Goal: Task Accomplishment & Management: Manage account settings

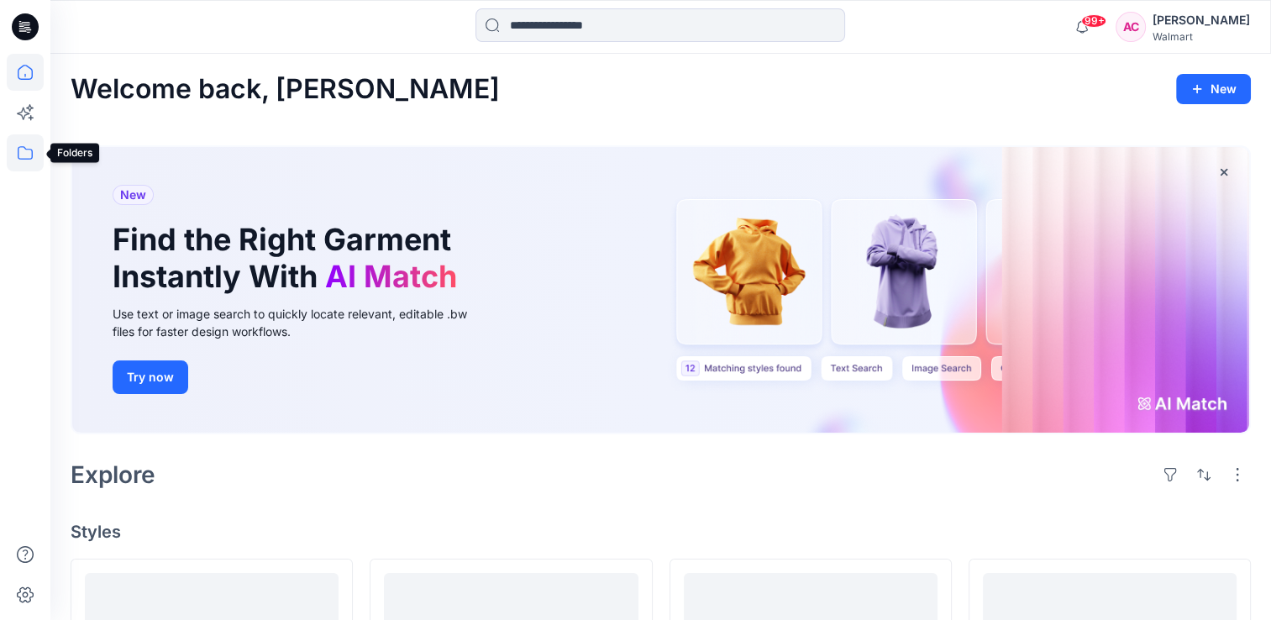
click at [24, 149] on icon at bounding box center [25, 152] width 37 height 37
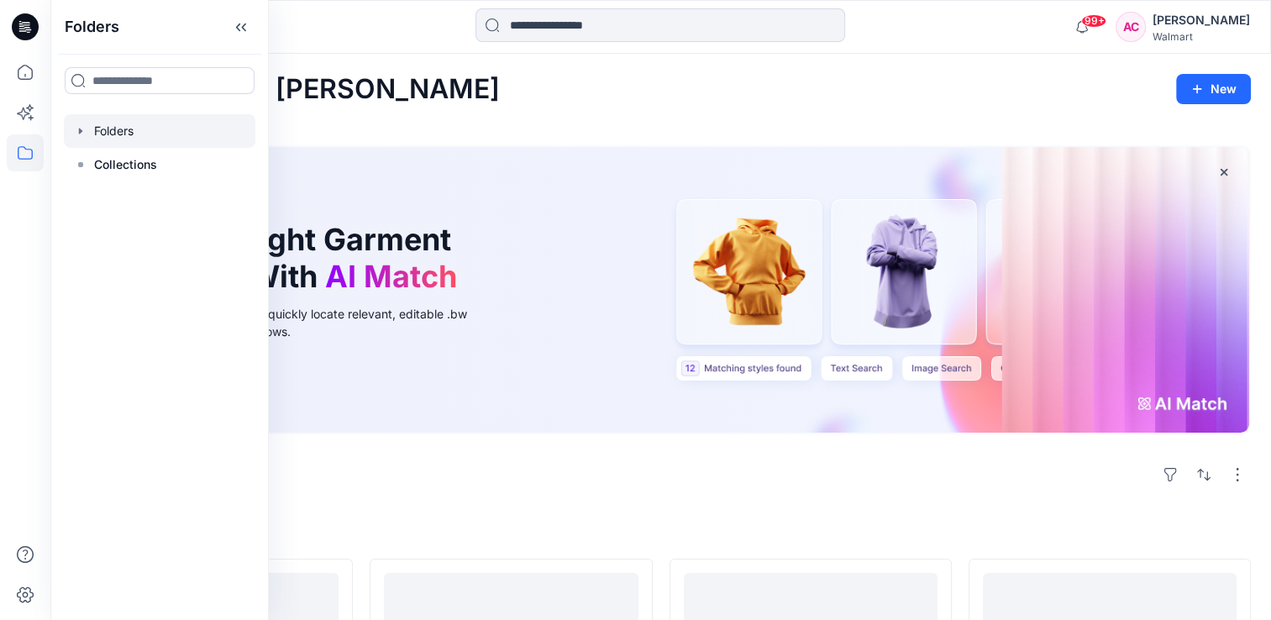
click at [124, 126] on div at bounding box center [159, 131] width 191 height 34
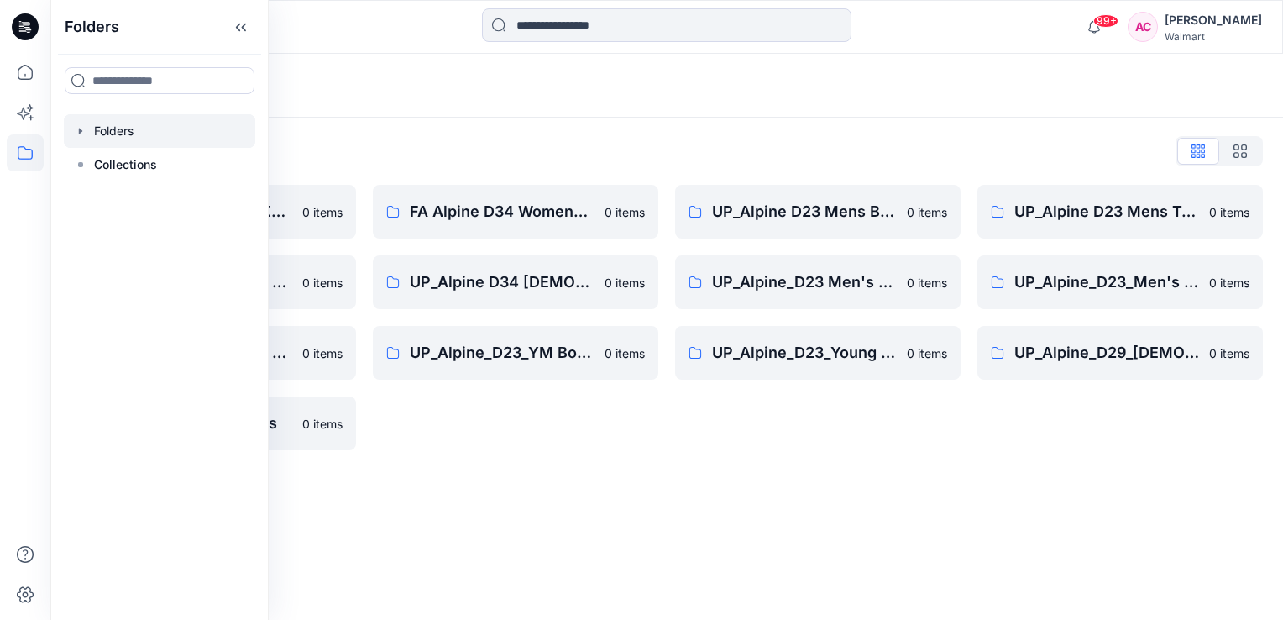
click at [480, 496] on div "Folders Folders List FA Alpine D23 Mens Knits 0 items UP_Alpine D33 Girls & D 2…" at bounding box center [666, 337] width 1233 height 566
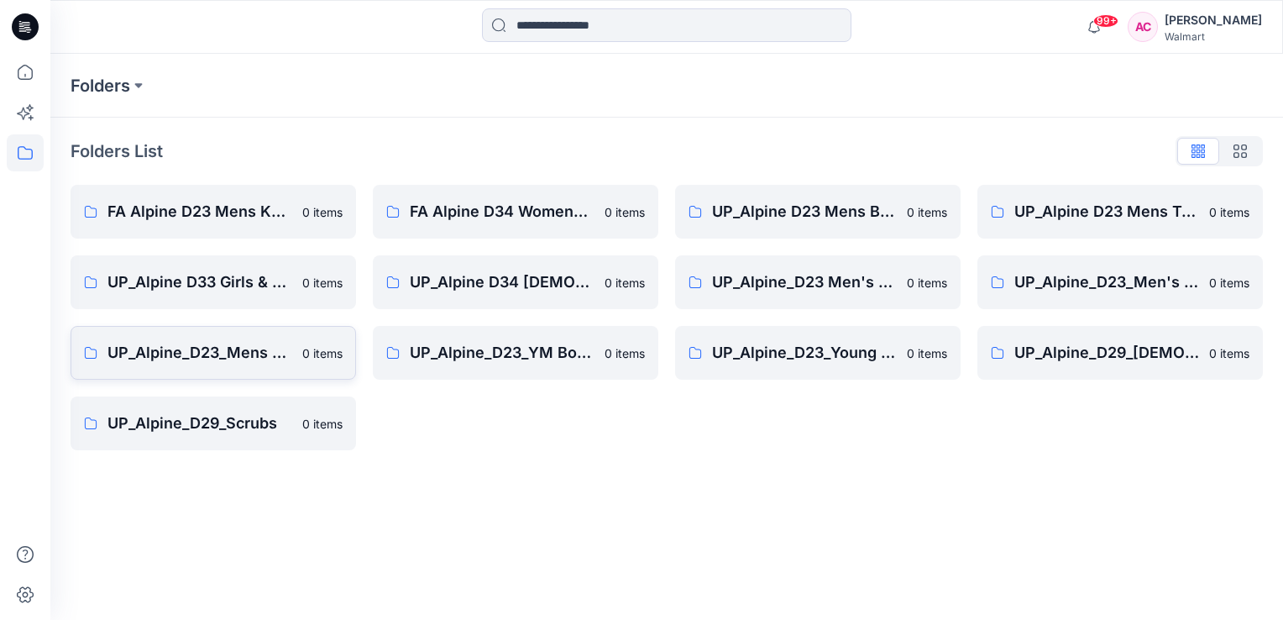
click at [225, 349] on p "UP_Alpine_D23_Mens Active" at bounding box center [200, 353] width 185 height 24
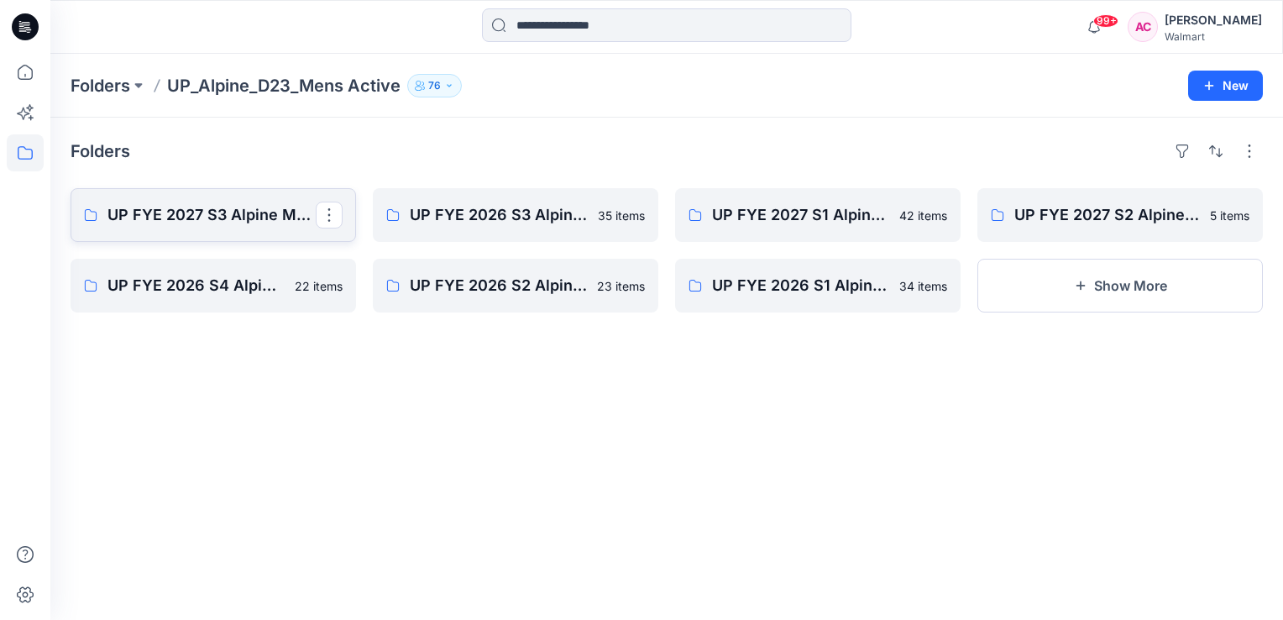
click at [202, 217] on p "UP FYE 2027 S3 Alpine Men's Active Alpine" at bounding box center [212, 215] width 208 height 24
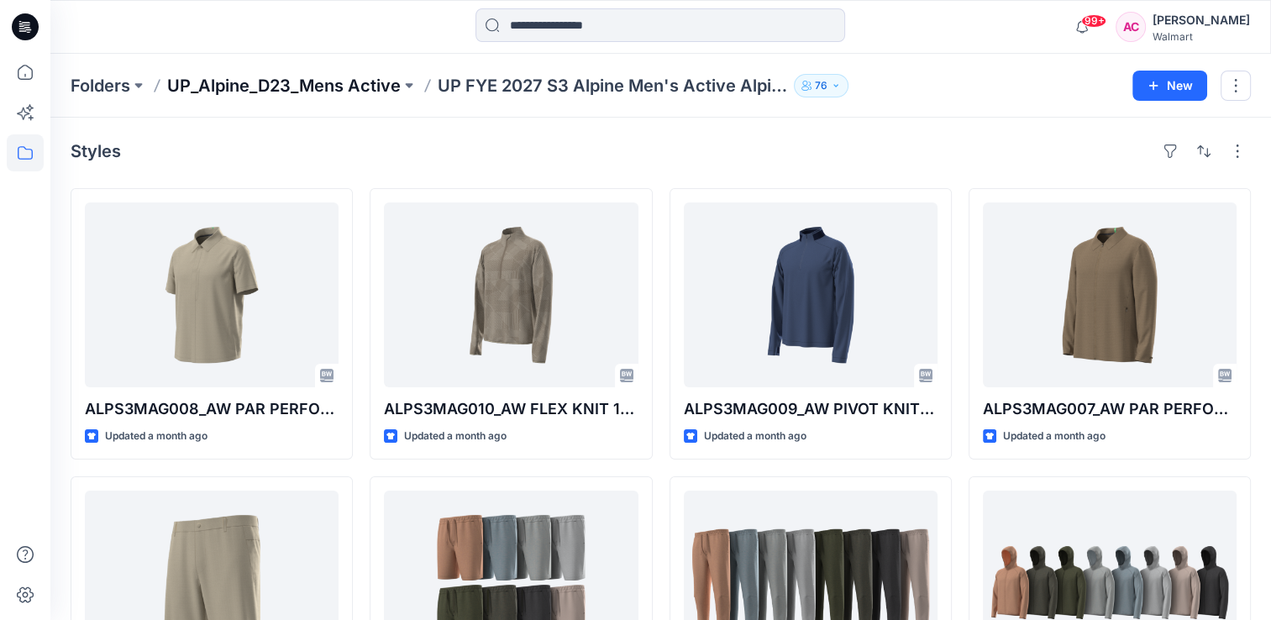
click at [299, 84] on p "UP_Alpine_D23_Mens Active" at bounding box center [283, 86] width 233 height 24
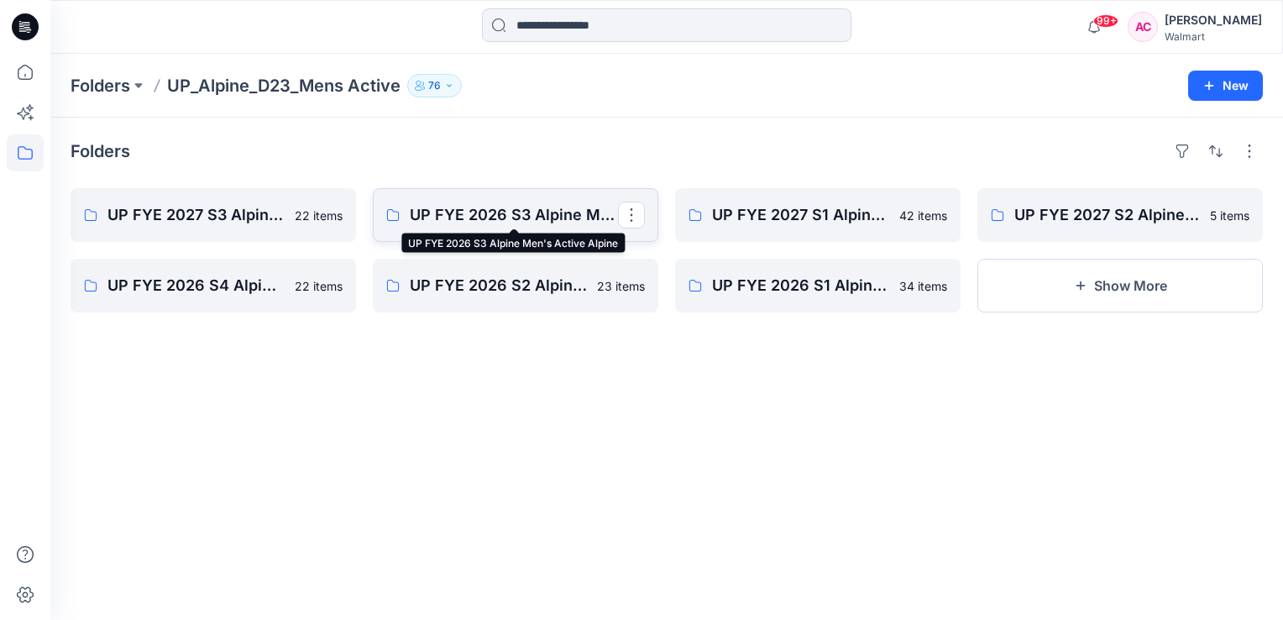
click at [501, 215] on p "UP FYE 2026 S3 Alpine Men's Active Alpine" at bounding box center [514, 215] width 208 height 24
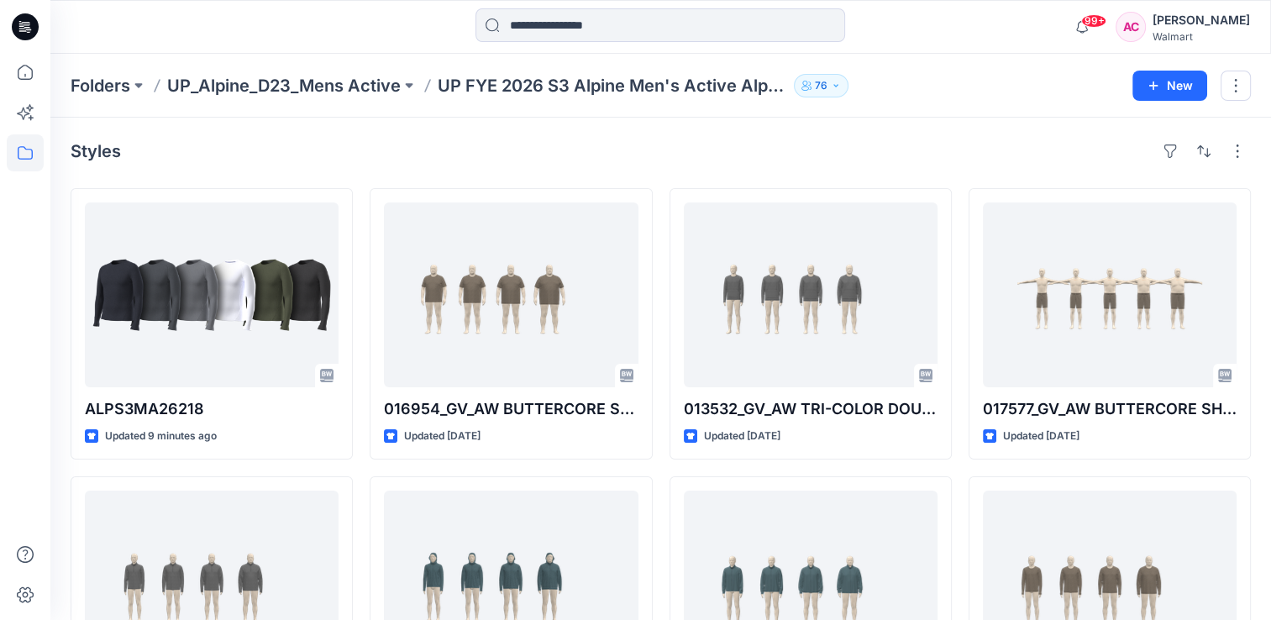
click at [837, 86] on icon "button" at bounding box center [836, 86] width 10 height 10
click at [719, 140] on div "Styles" at bounding box center [661, 151] width 1180 height 27
click at [582, 161] on div "Styles" at bounding box center [661, 151] width 1180 height 27
click at [269, 79] on p "UP_Alpine_D23_Mens Active" at bounding box center [283, 86] width 233 height 24
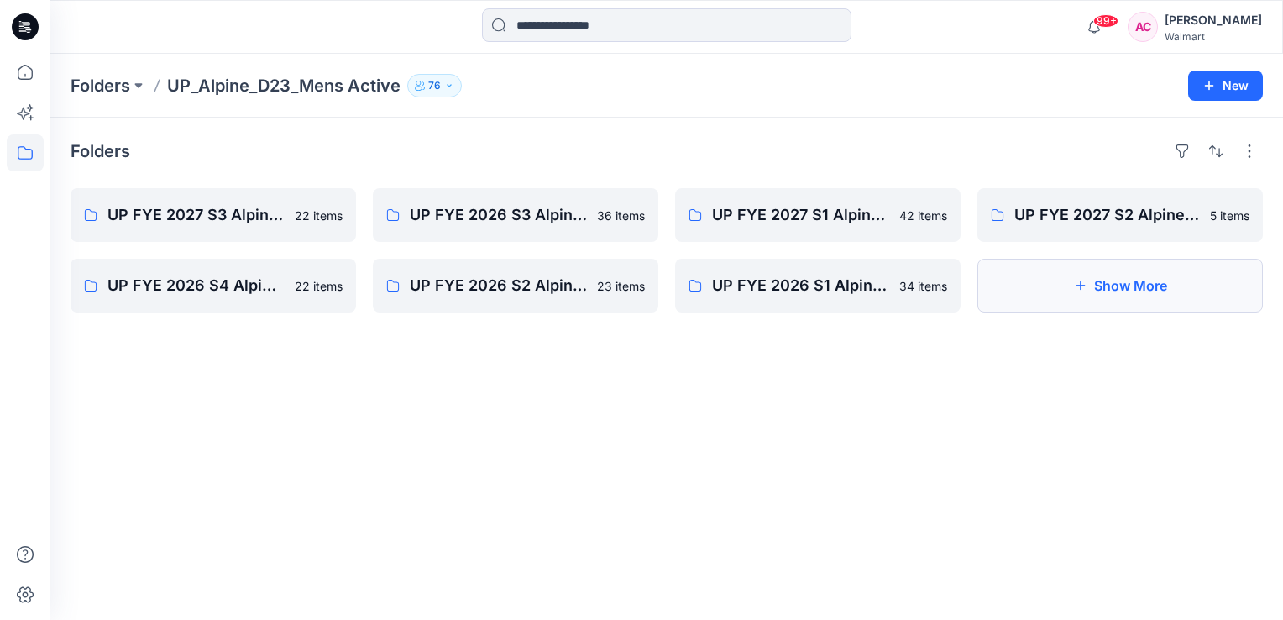
click at [1142, 287] on button "Show More" at bounding box center [1121, 286] width 286 height 54
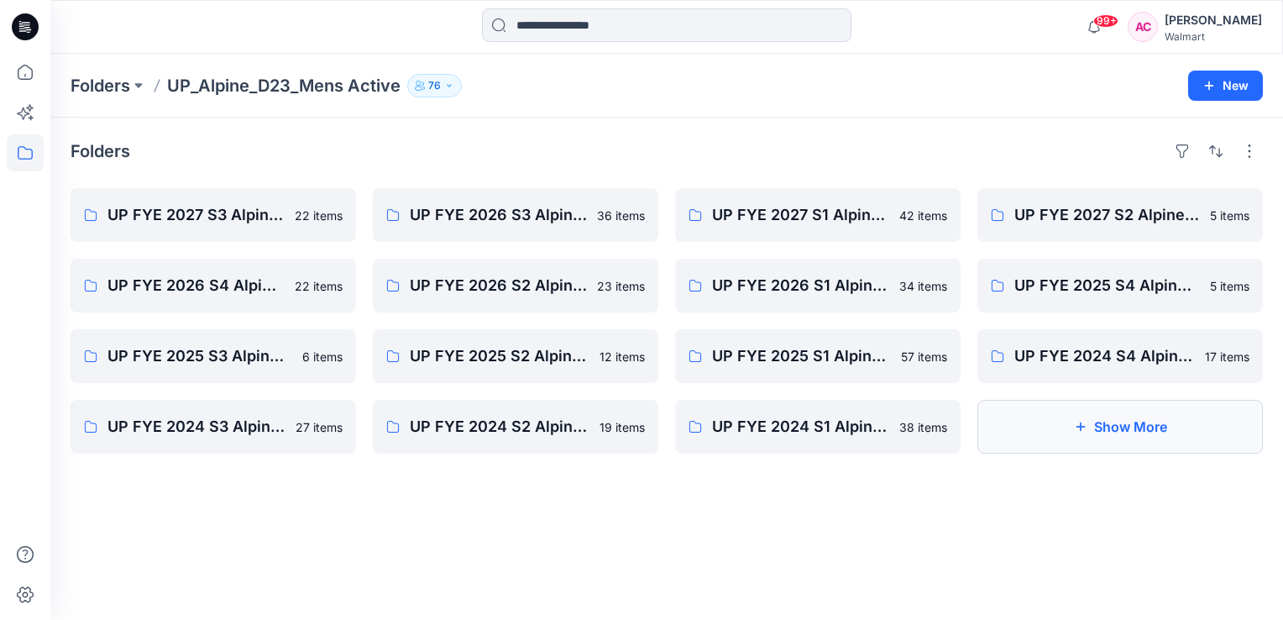
click at [1134, 428] on button "Show More" at bounding box center [1121, 427] width 286 height 54
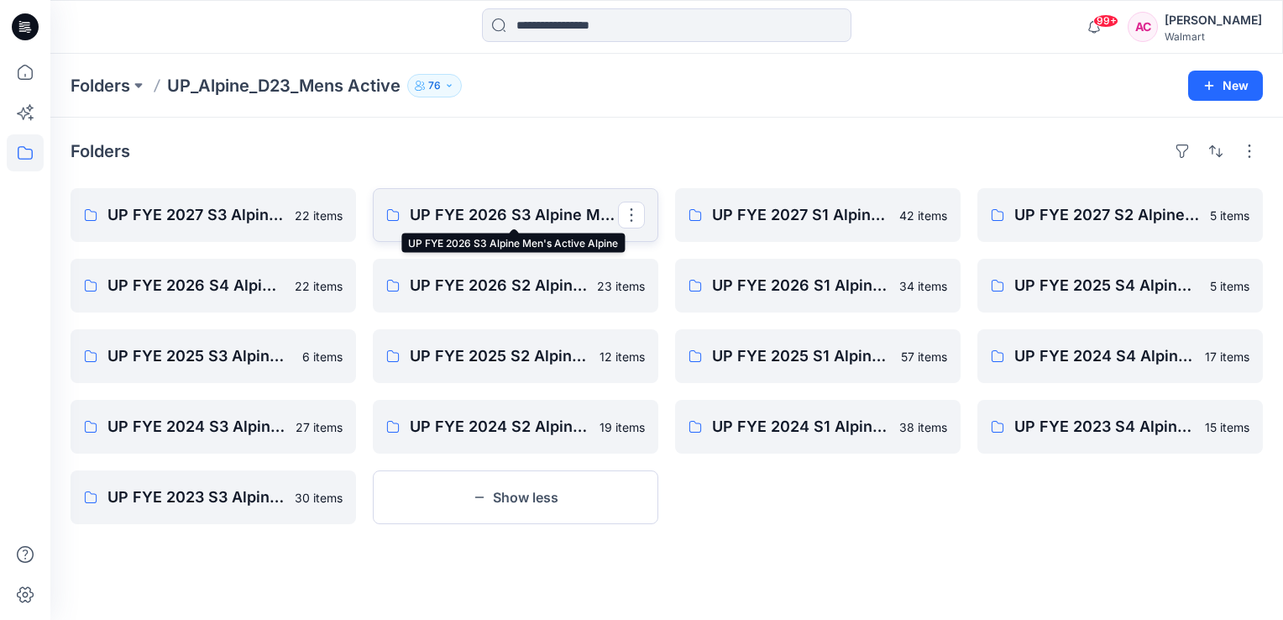
click at [496, 209] on p "UP FYE 2026 S3 Alpine Men's Active Alpine" at bounding box center [514, 215] width 208 height 24
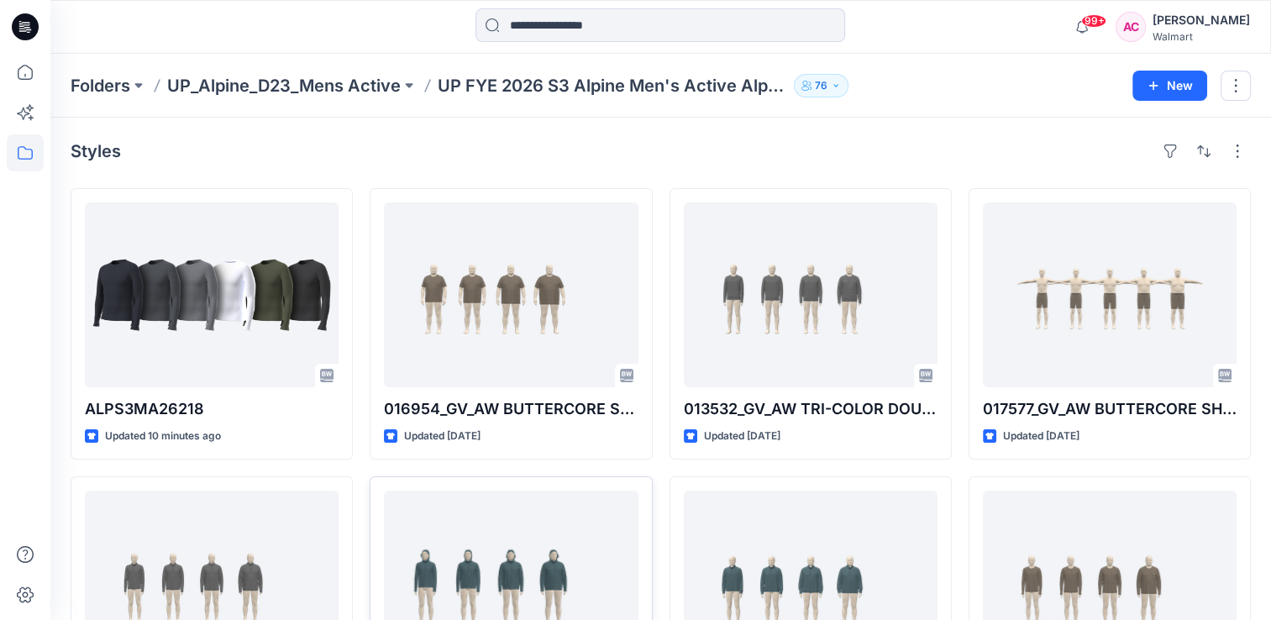
click at [420, 139] on div "Styles" at bounding box center [661, 151] width 1180 height 27
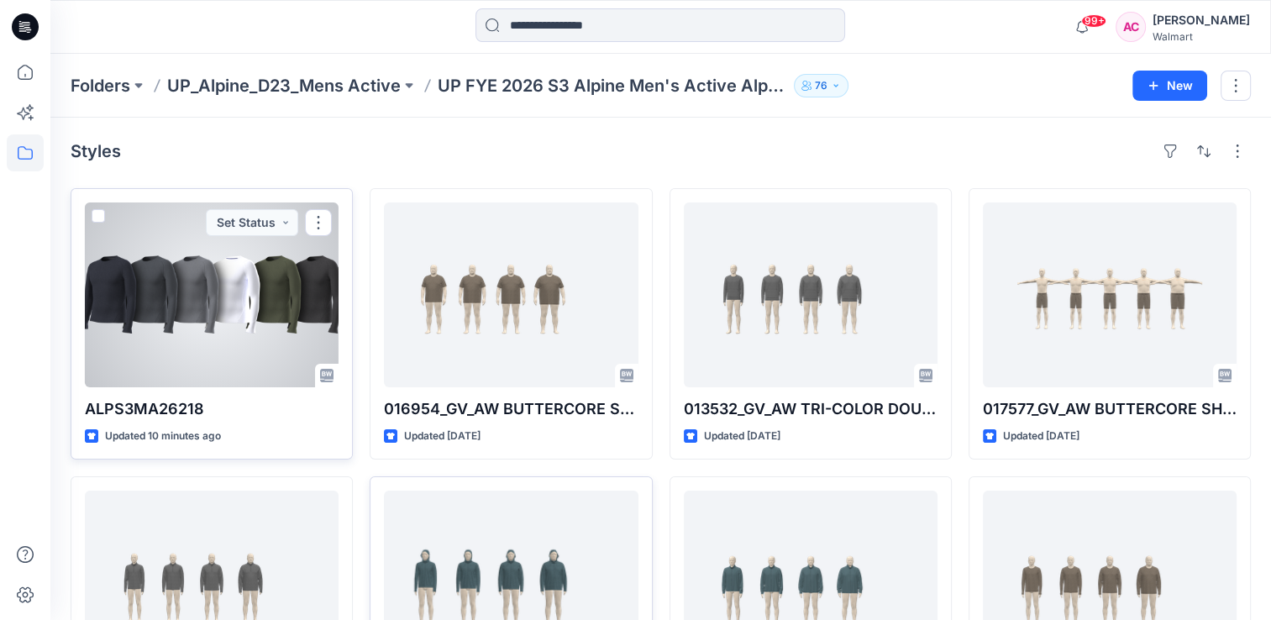
click at [200, 307] on div at bounding box center [212, 294] width 254 height 185
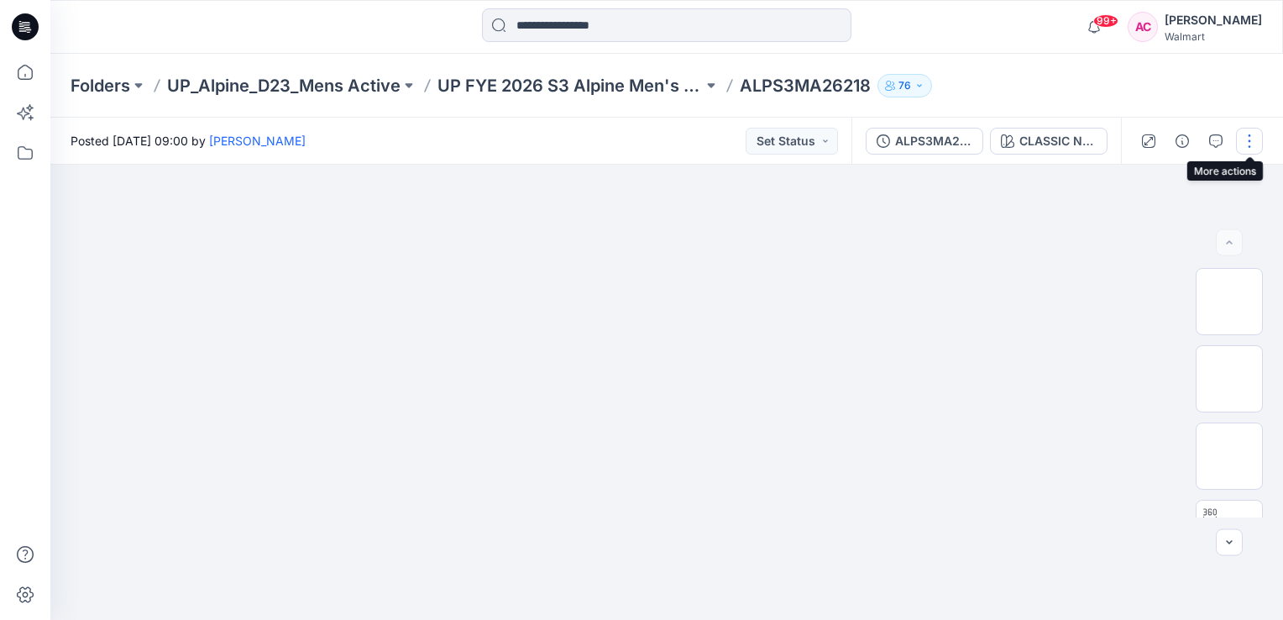
click at [1249, 139] on button "button" at bounding box center [1249, 141] width 27 height 27
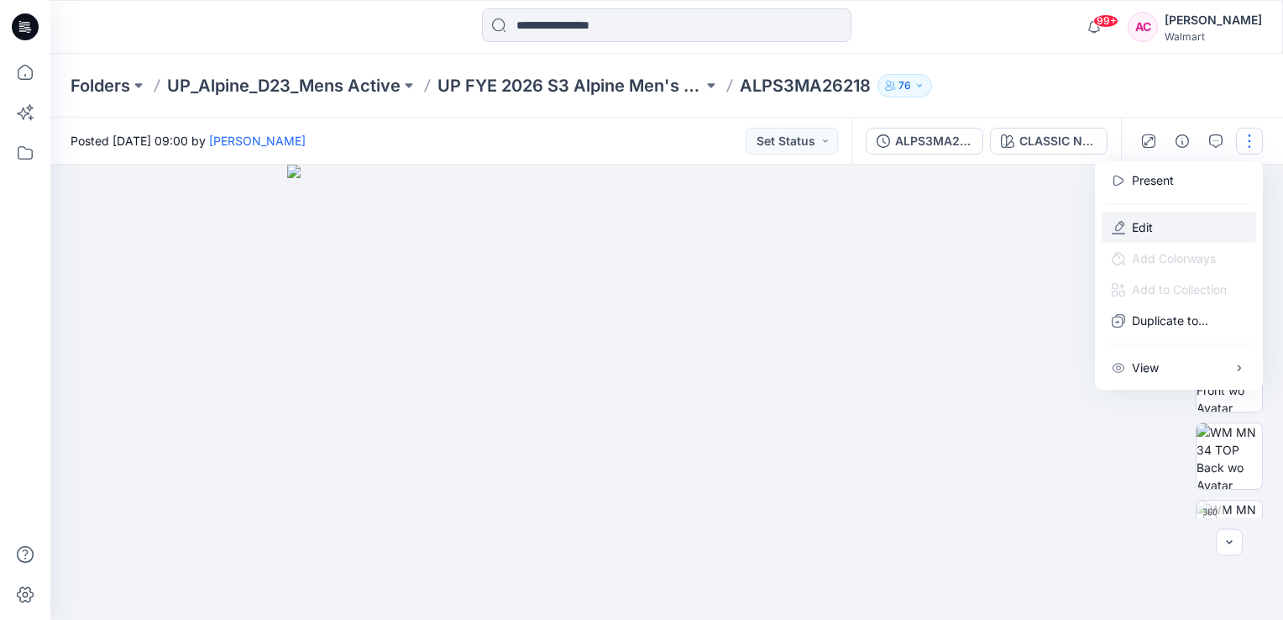
click at [1132, 225] on p "Edit" at bounding box center [1142, 227] width 21 height 18
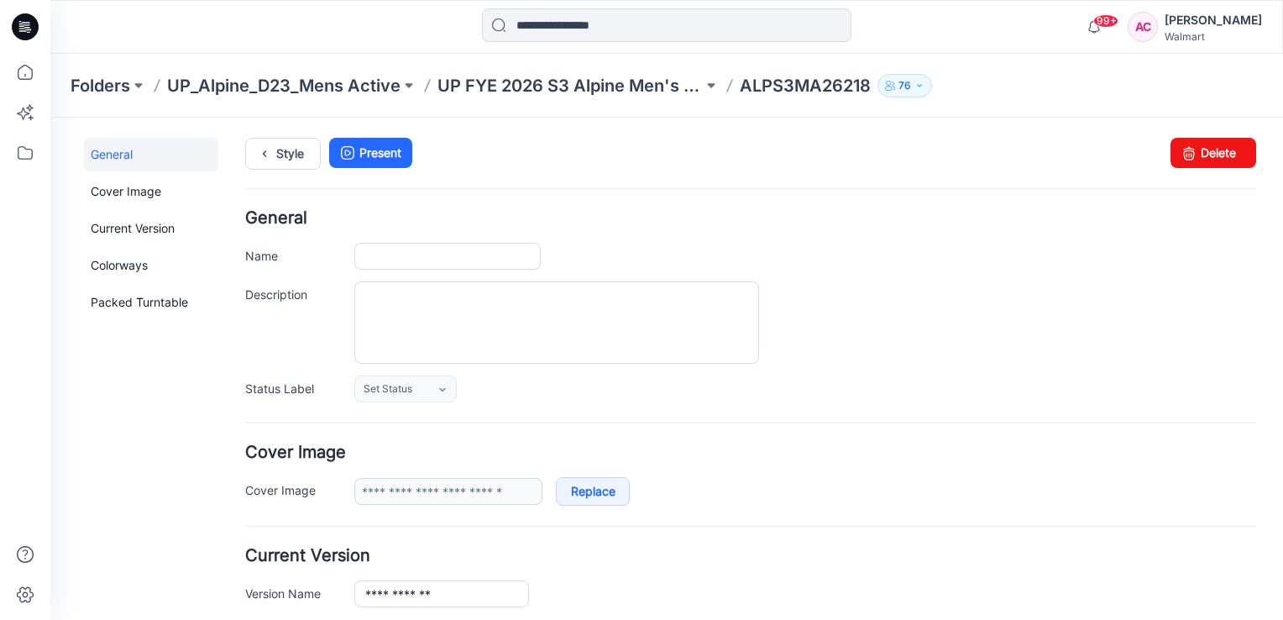
type input "**********"
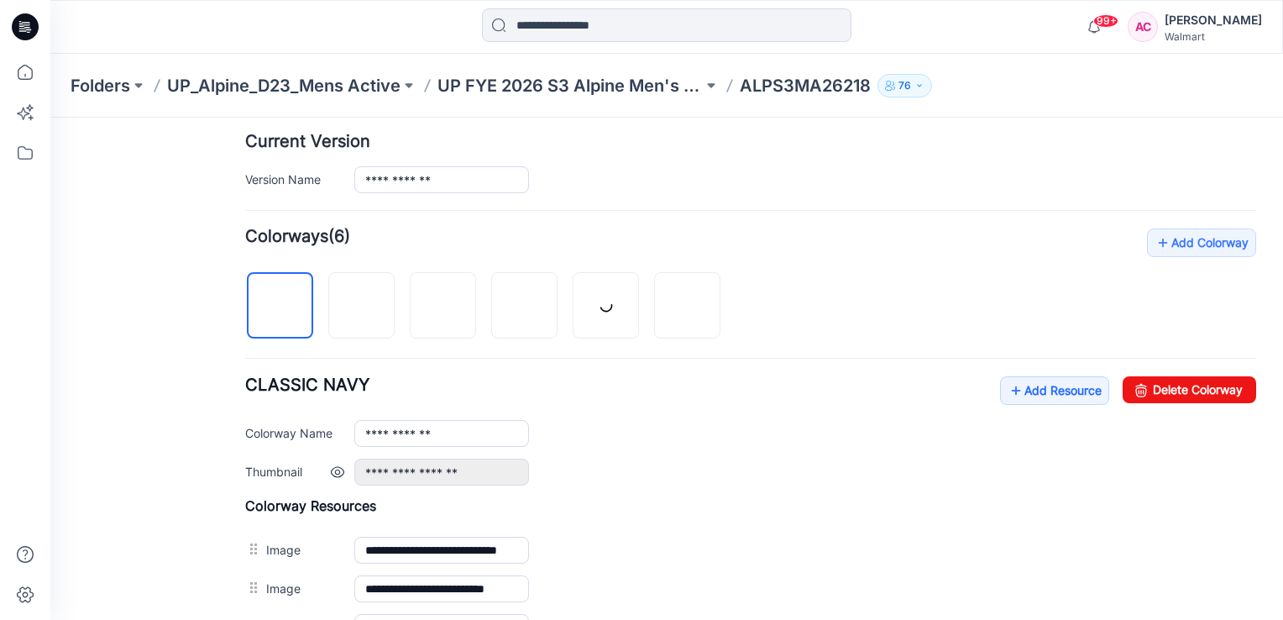
scroll to position [420, 0]
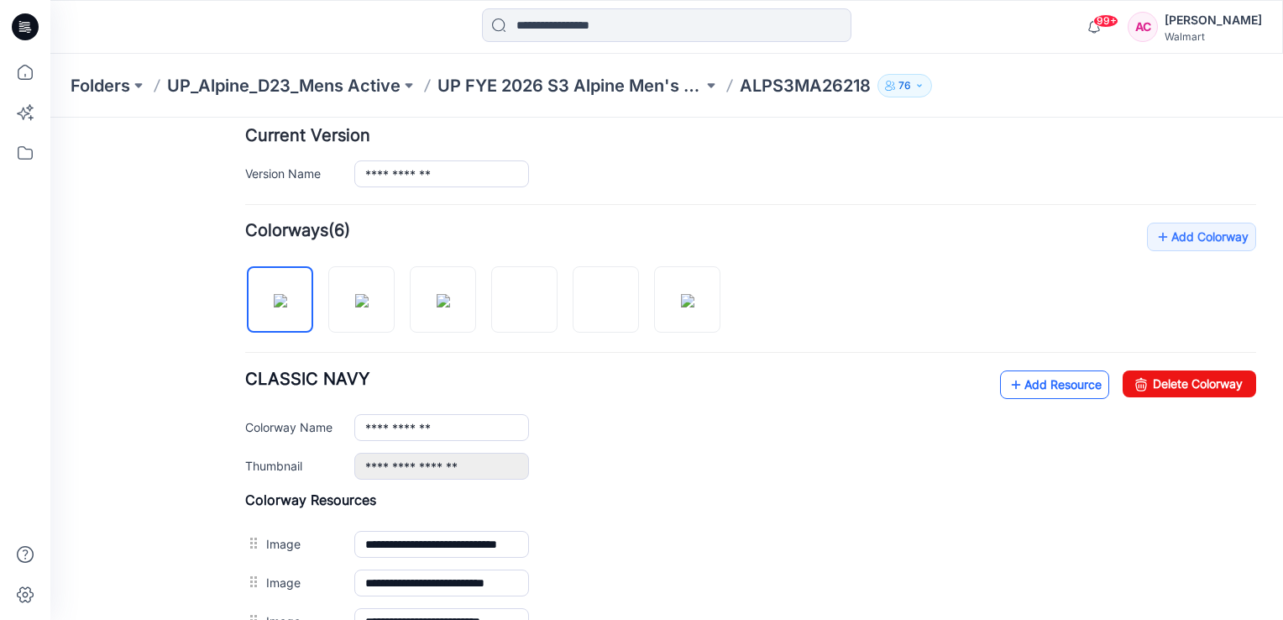
click at [1049, 383] on link "Add Resource" at bounding box center [1054, 384] width 109 height 29
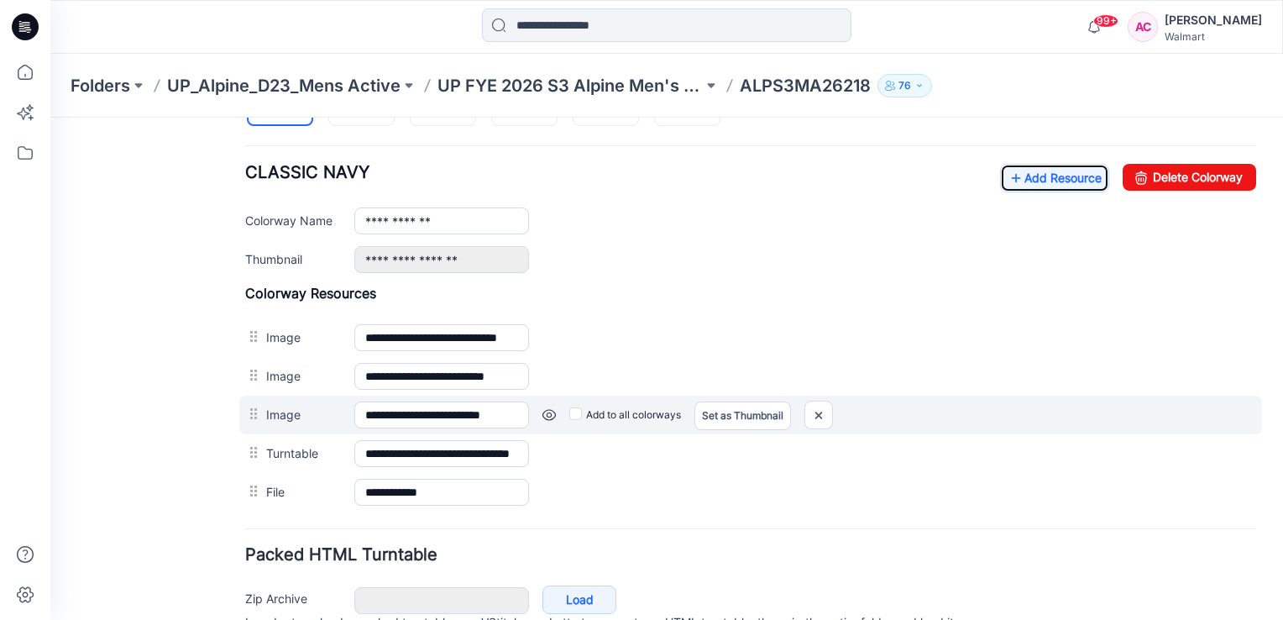
scroll to position [622, 0]
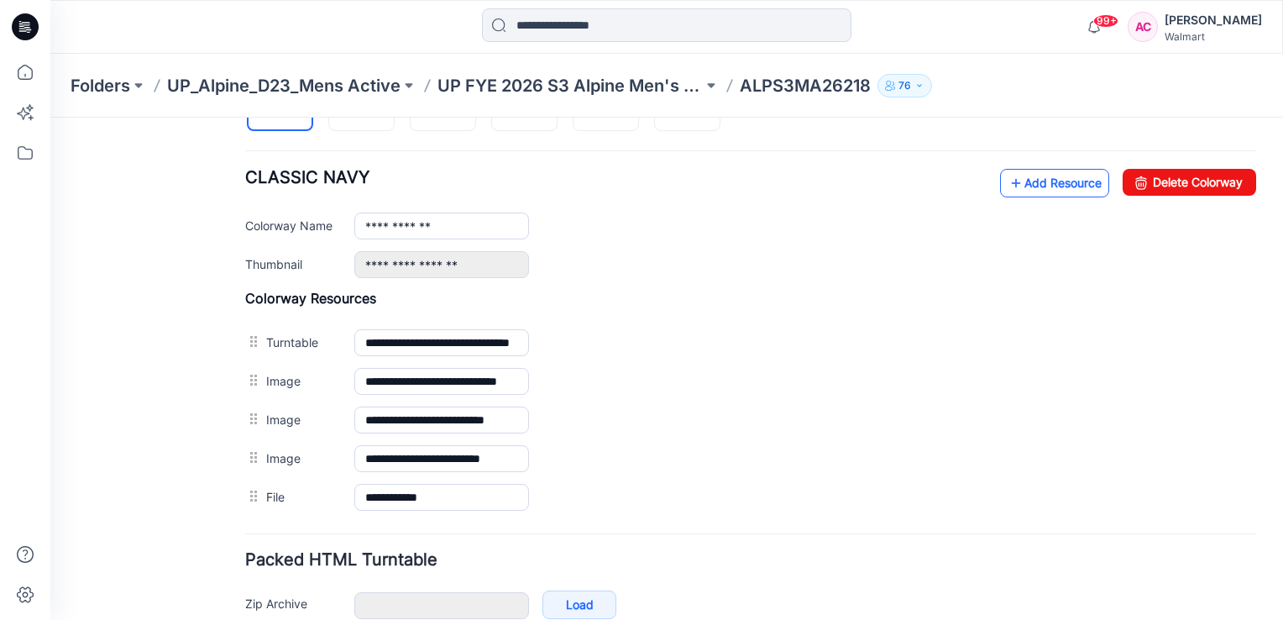
click at [1078, 180] on link "Add Resource" at bounding box center [1054, 183] width 109 height 29
click at [1045, 181] on link "Add Resource" at bounding box center [1054, 183] width 109 height 29
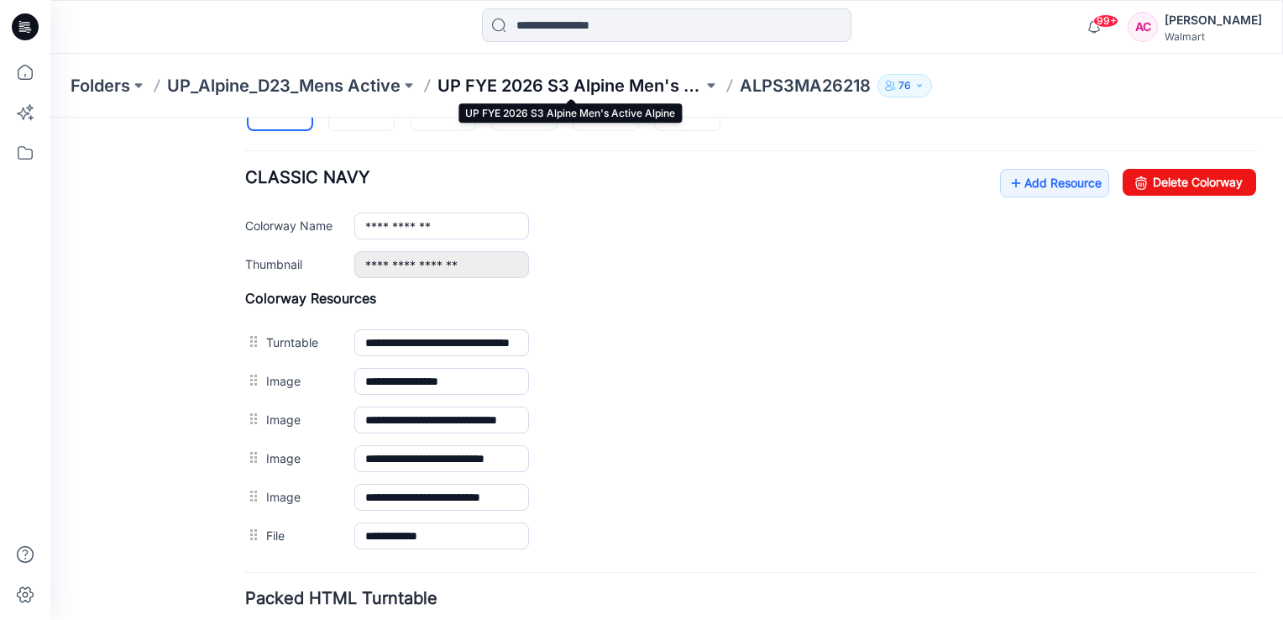
click at [600, 86] on p "UP FYE 2026 S3 Alpine Men's Active Alpine" at bounding box center [570, 86] width 265 height 24
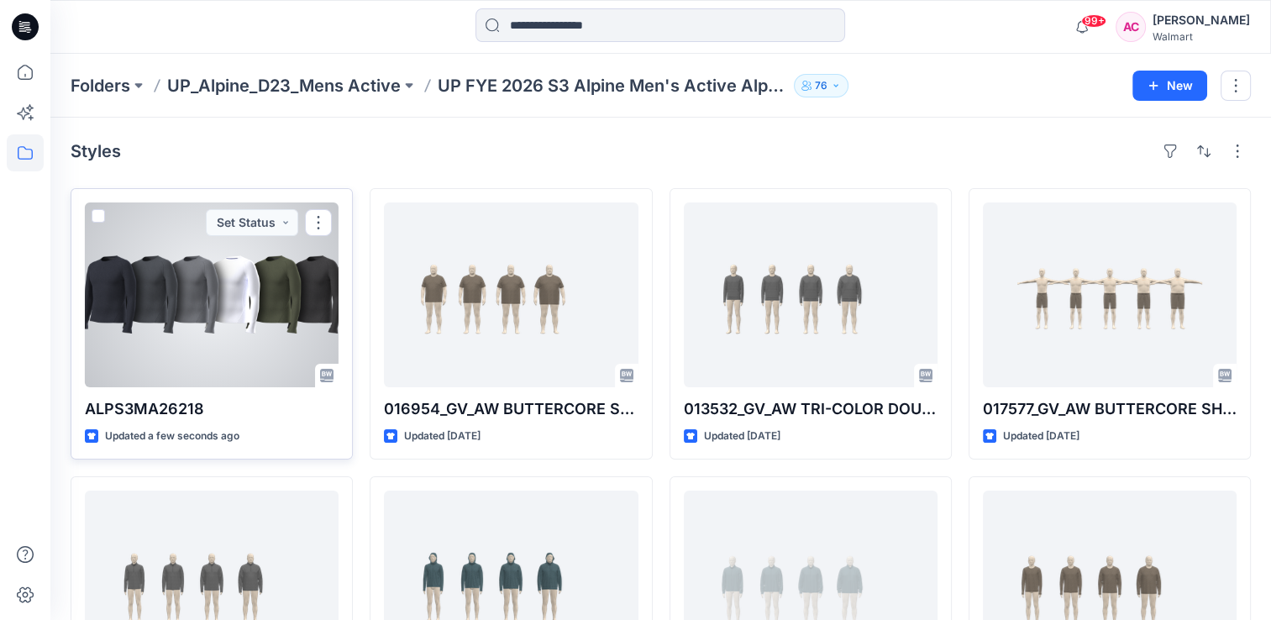
click at [176, 307] on div at bounding box center [212, 294] width 254 height 185
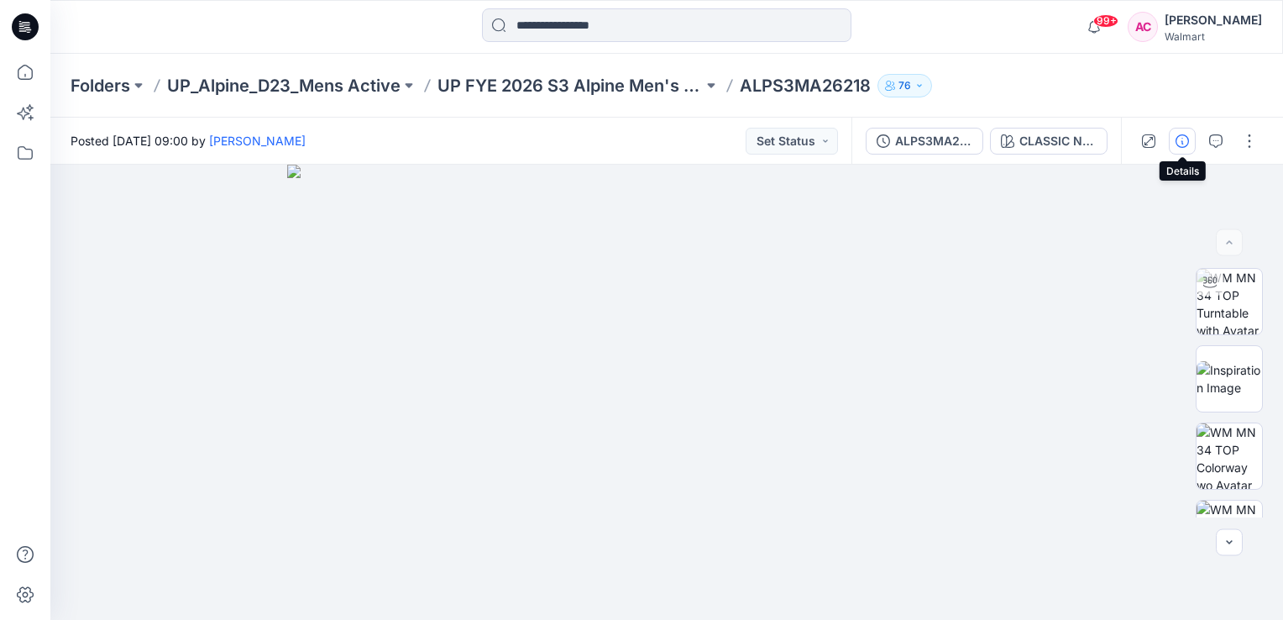
click at [1183, 145] on icon "button" at bounding box center [1182, 140] width 13 height 13
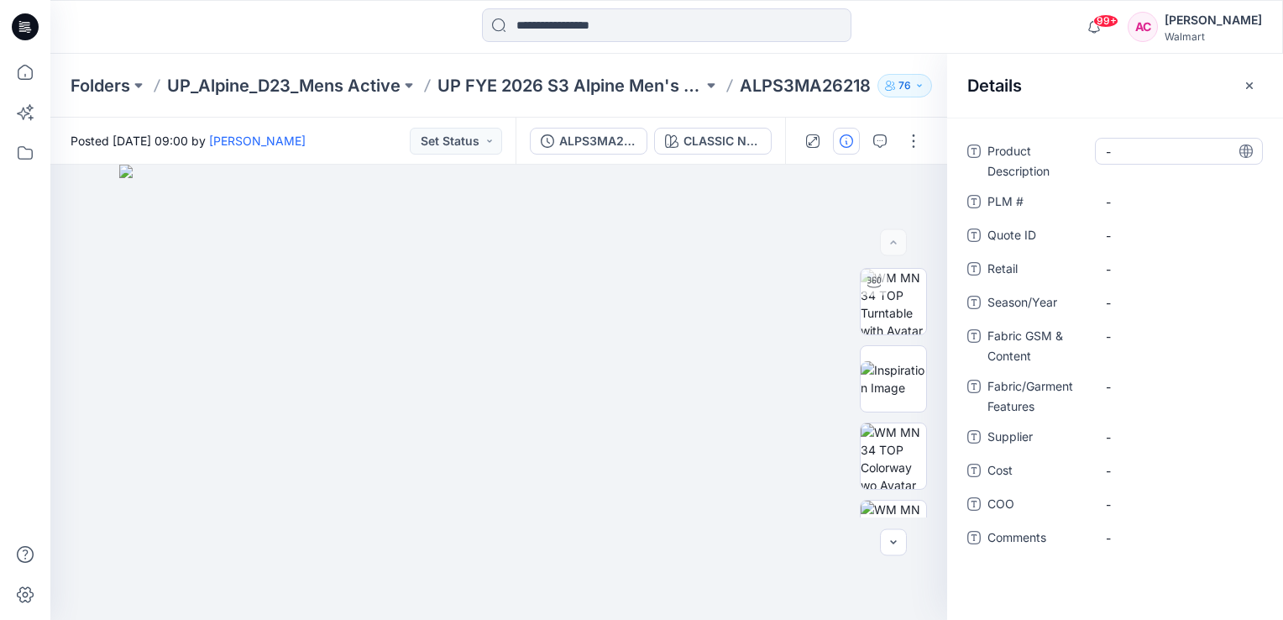
click at [1157, 157] on Description "-" at bounding box center [1179, 152] width 146 height 18
click at [1138, 153] on Description "-" at bounding box center [1179, 152] width 146 height 18
type textarea "**********"
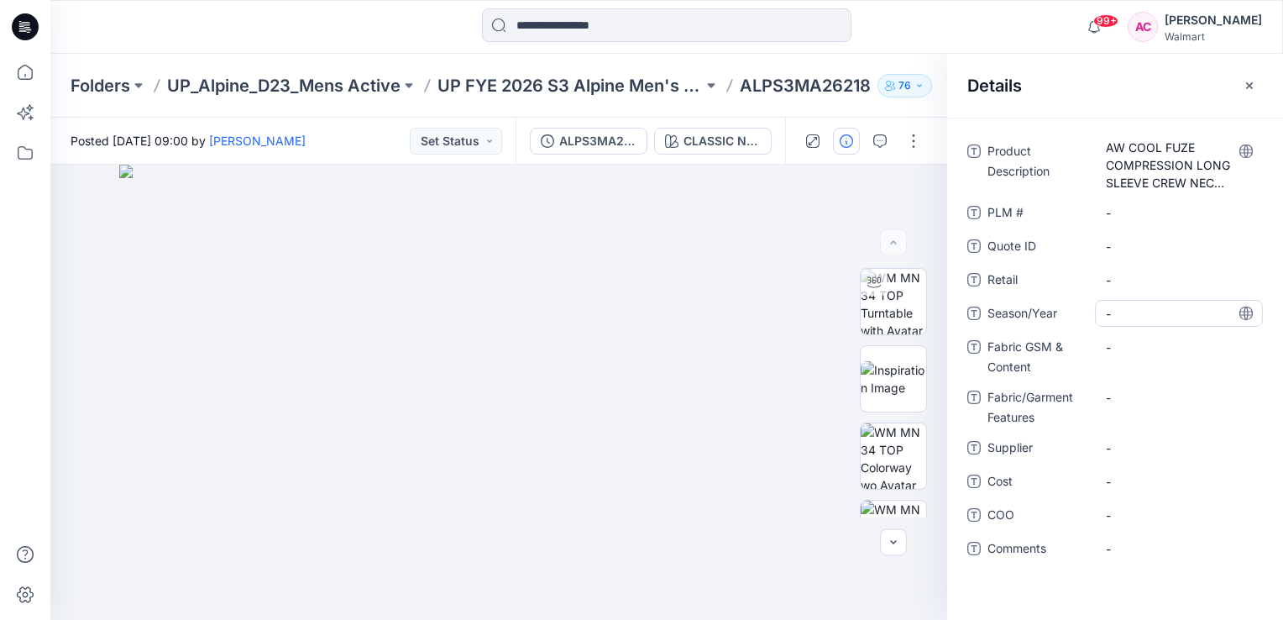
click at [1137, 305] on span "-" at bounding box center [1179, 314] width 146 height 18
type textarea "*******"
click at [1130, 346] on Content "-" at bounding box center [1179, 347] width 146 height 18
click at [1127, 446] on span "-" at bounding box center [1179, 448] width 146 height 18
type textarea "**********"
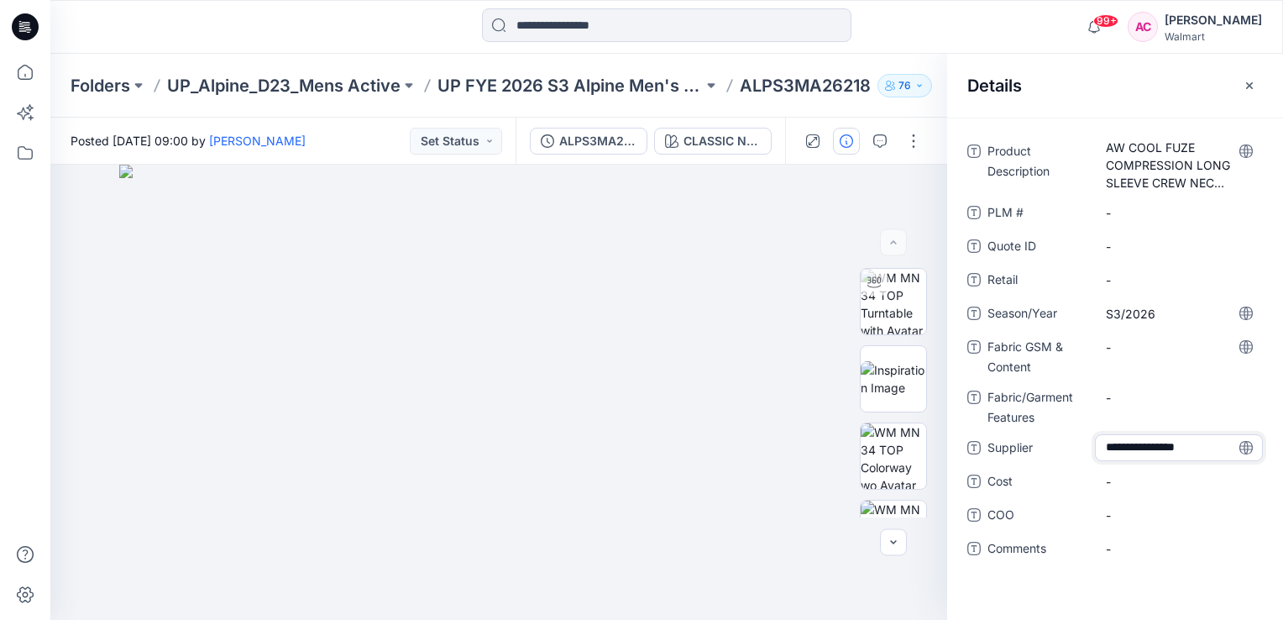
click at [975, 588] on div "**********" at bounding box center [1115, 369] width 336 height 502
click at [1130, 346] on Content "-" at bounding box center [1179, 347] width 146 height 18
type textarea "**********"
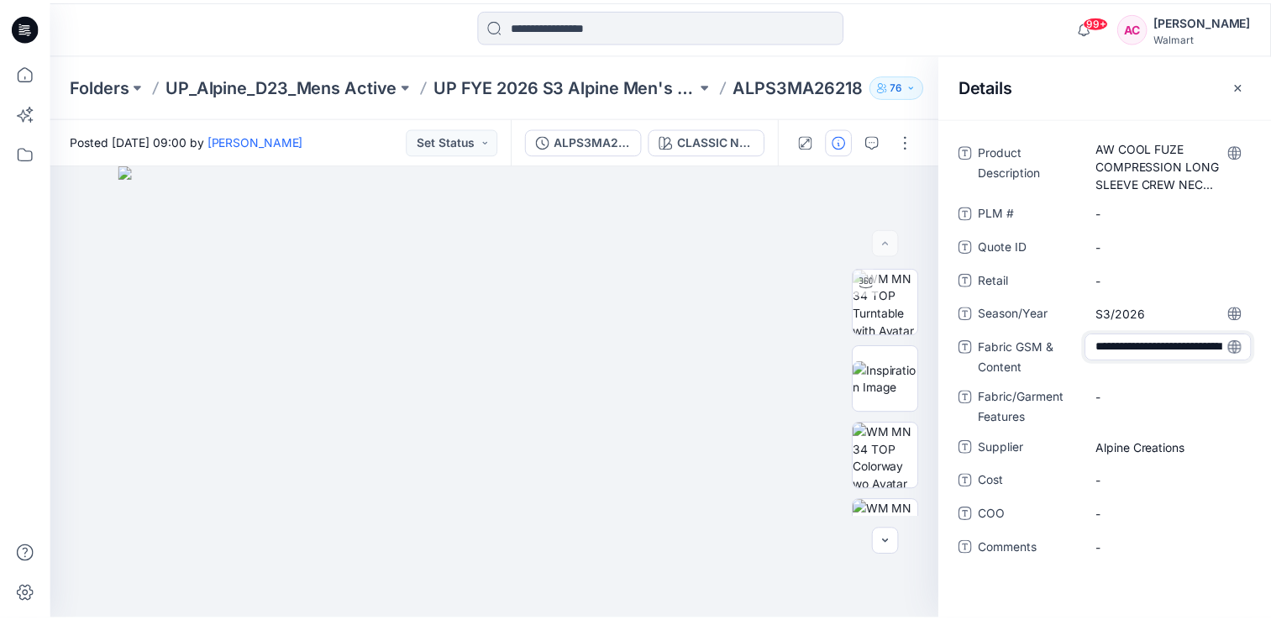
scroll to position [47, 0]
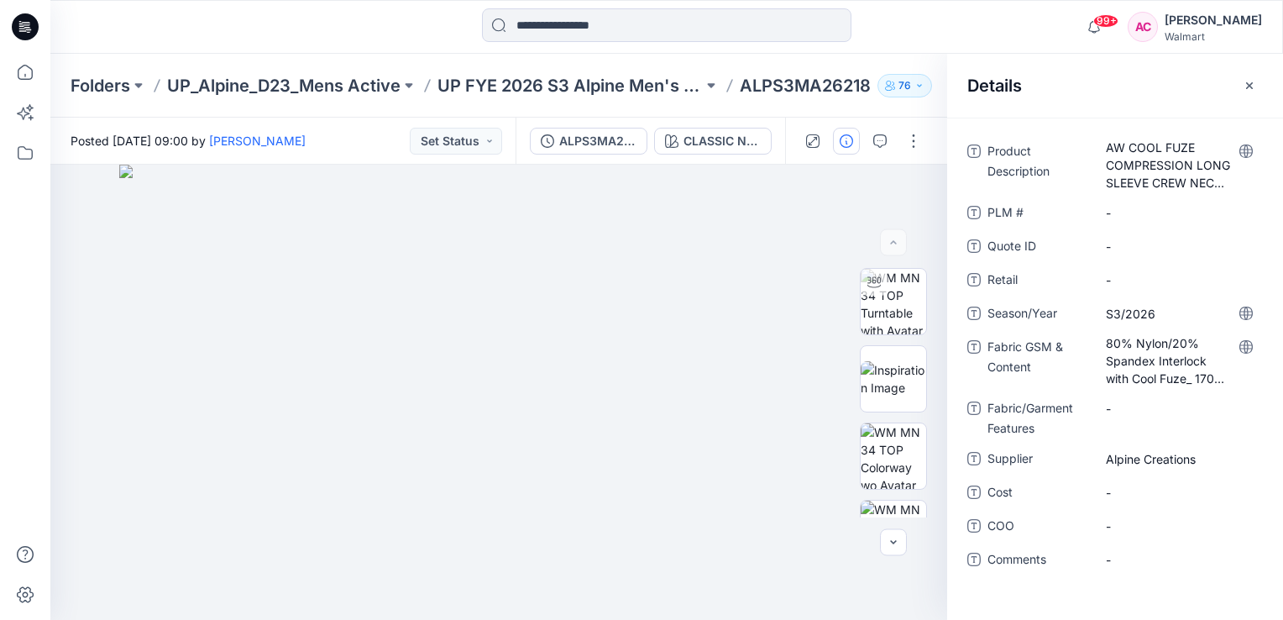
click at [1007, 579] on div "Product Description AW COOL FUZE COMPRESSION LONG SLEEVE CREW NECK TOP PLM # - …" at bounding box center [1116, 365] width 296 height 455
click at [1253, 77] on button "button" at bounding box center [1249, 85] width 27 height 27
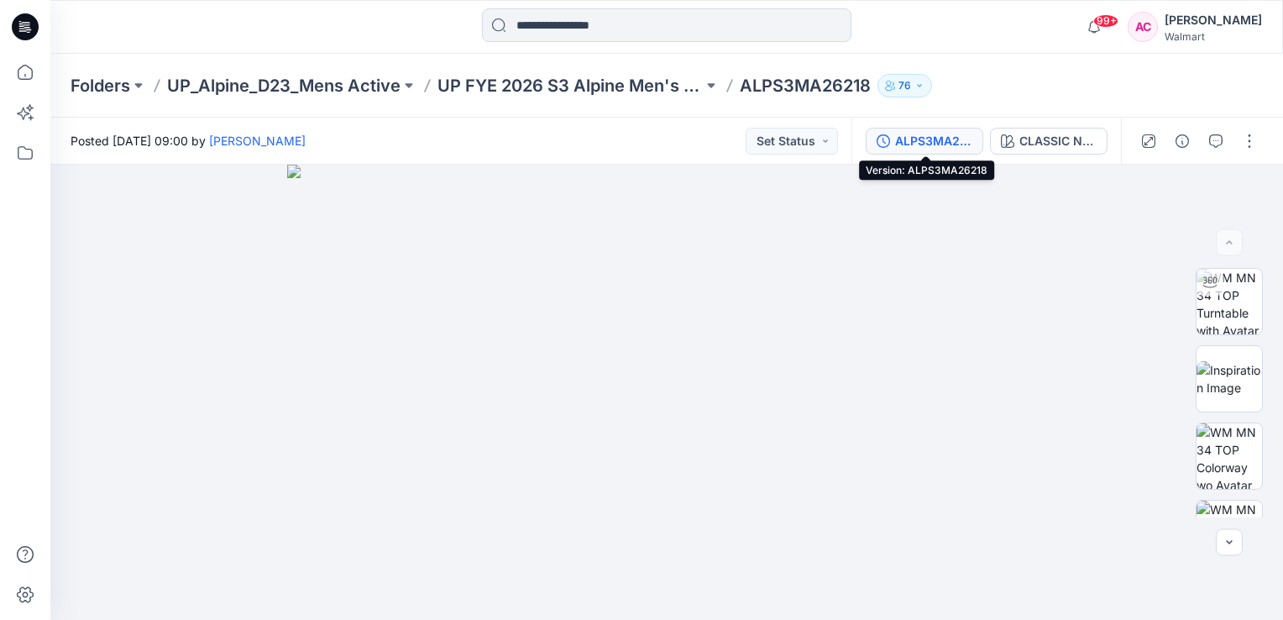
click at [938, 144] on div "ALPS3MA26218" at bounding box center [933, 141] width 77 height 18
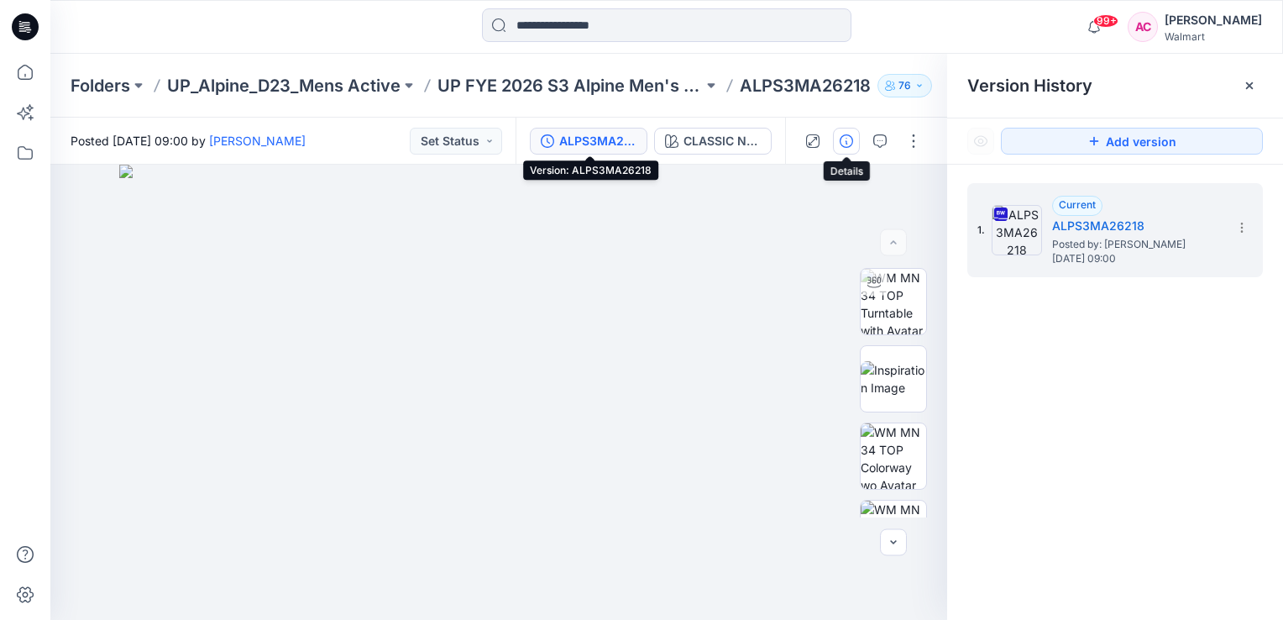
click at [847, 144] on icon "button" at bounding box center [846, 140] width 13 height 13
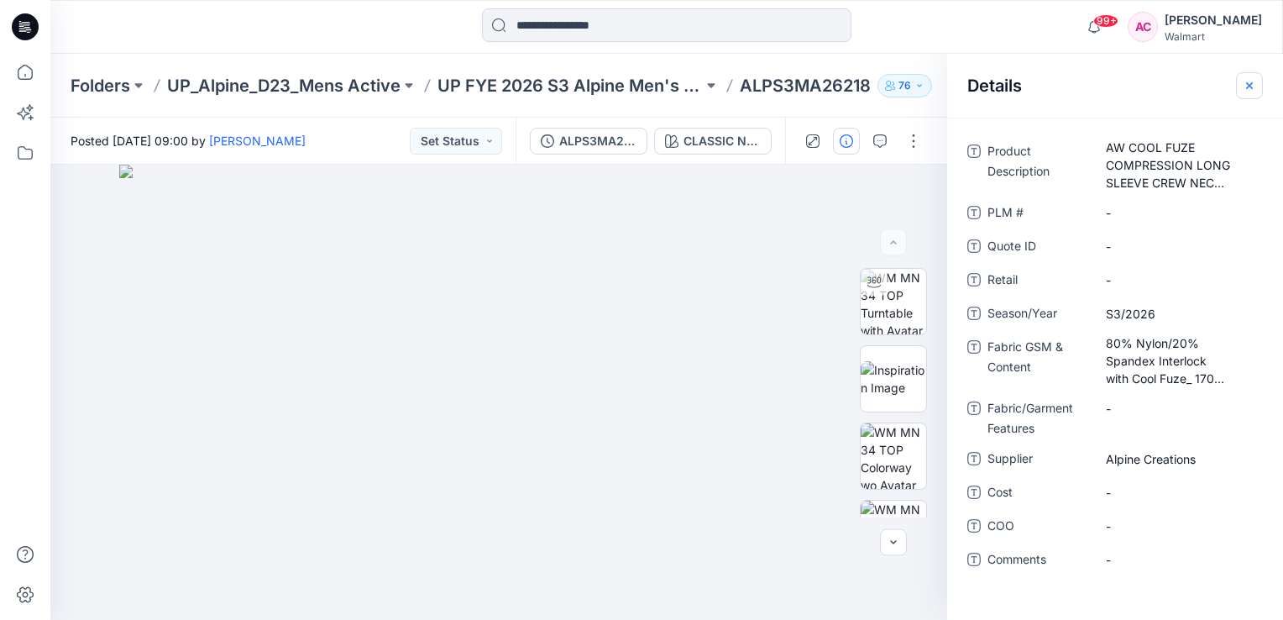
click at [1255, 82] on icon "button" at bounding box center [1249, 85] width 13 height 13
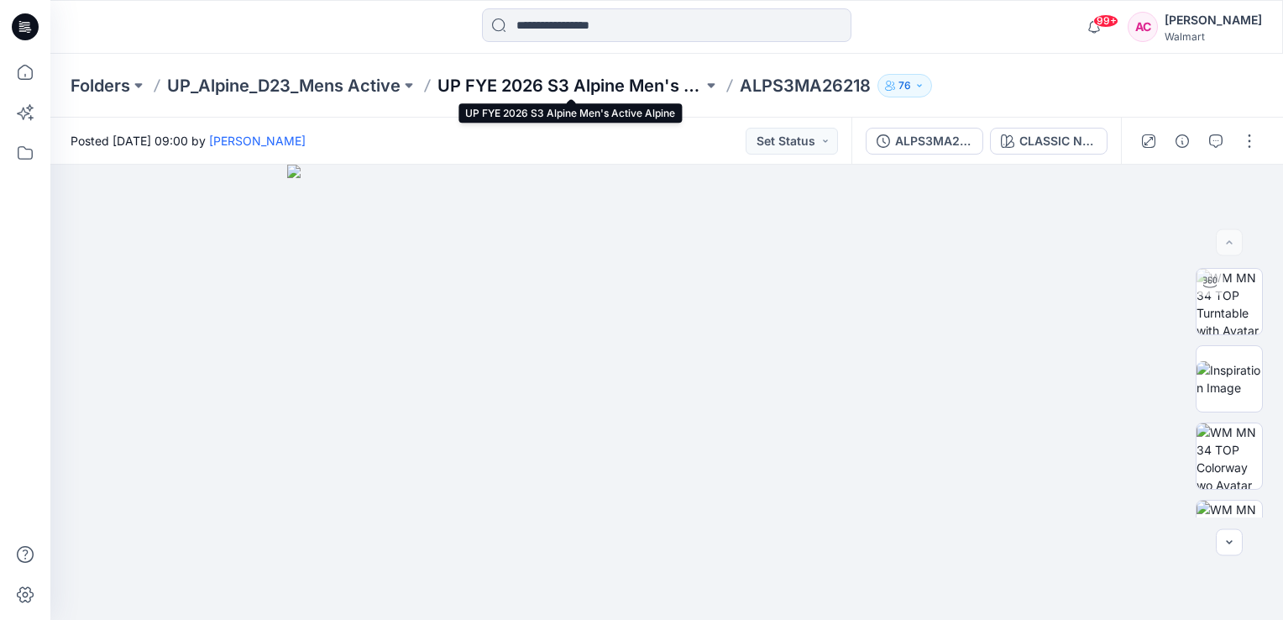
click at [559, 89] on p "UP FYE 2026 S3 Alpine Men's Active Alpine" at bounding box center [570, 86] width 265 height 24
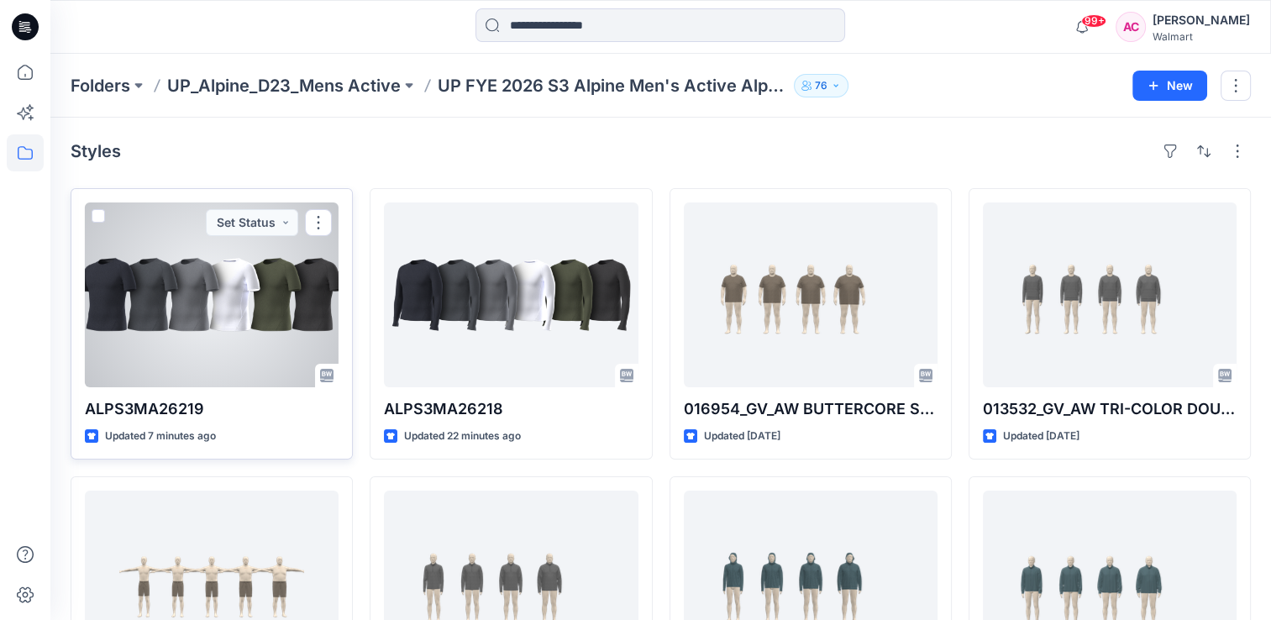
click at [204, 280] on div at bounding box center [212, 294] width 254 height 185
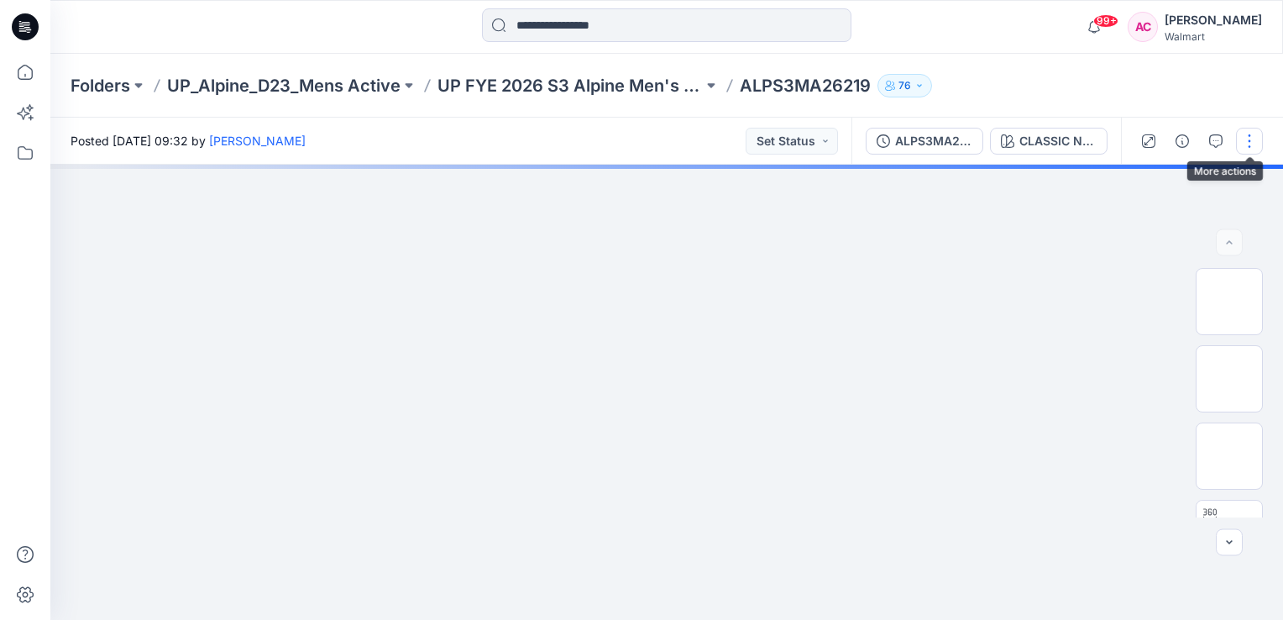
click at [1252, 143] on button "button" at bounding box center [1249, 141] width 27 height 27
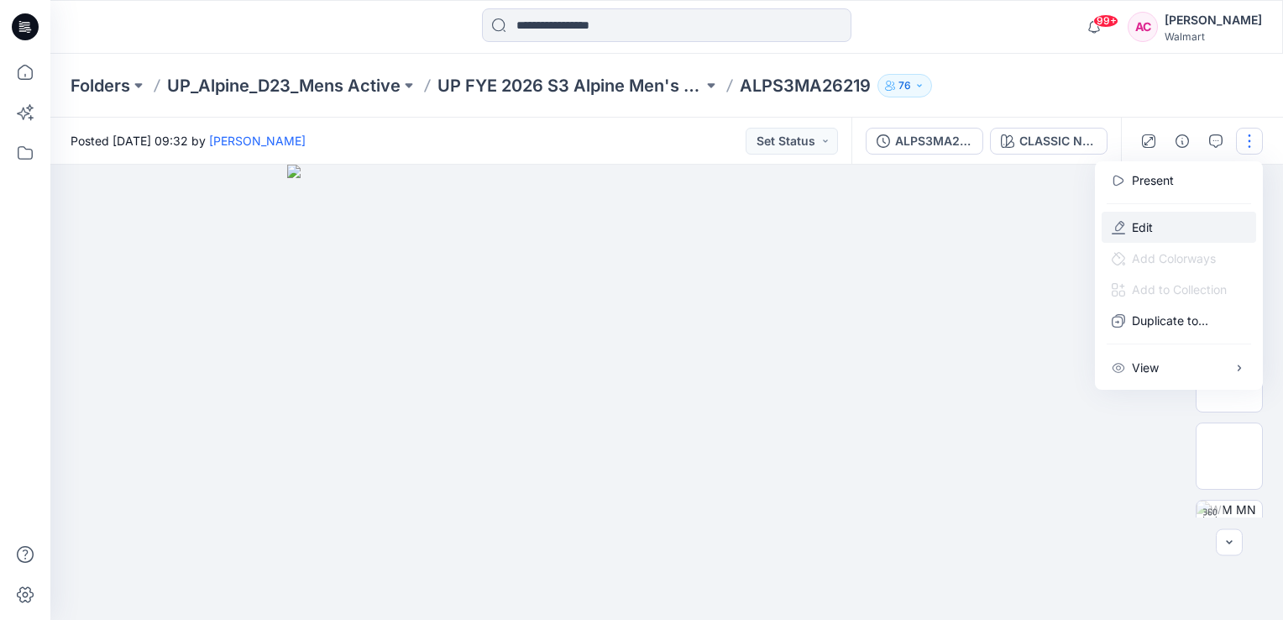
click at [1145, 233] on p "Edit" at bounding box center [1142, 227] width 21 height 18
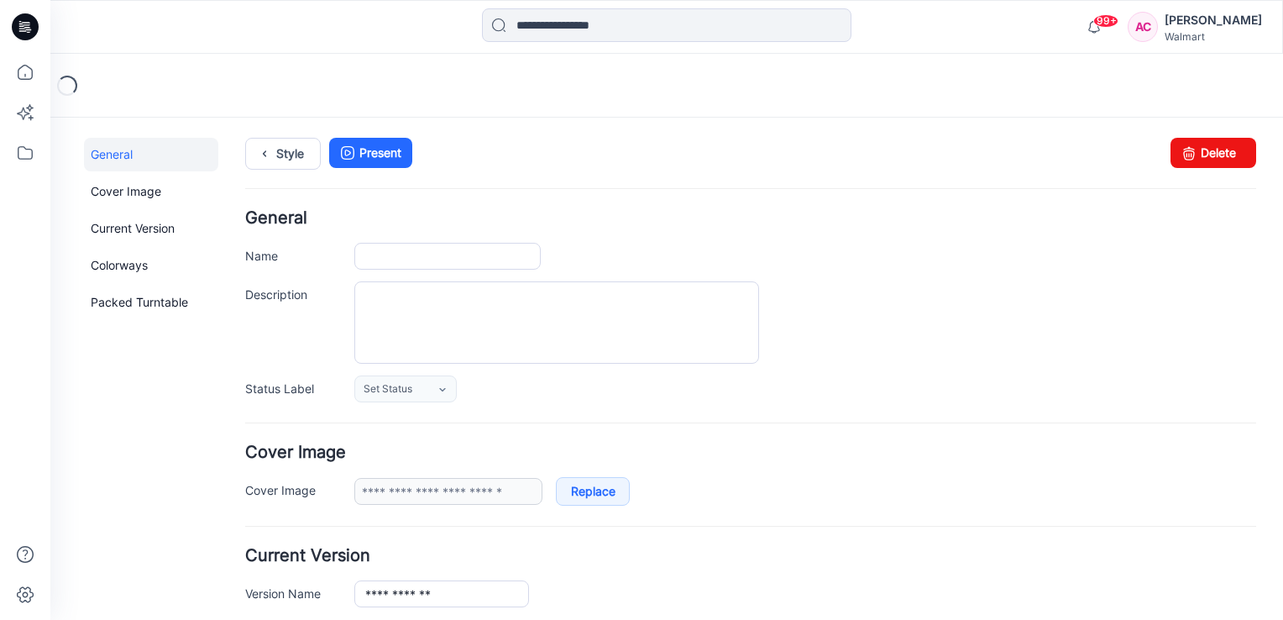
type input "**********"
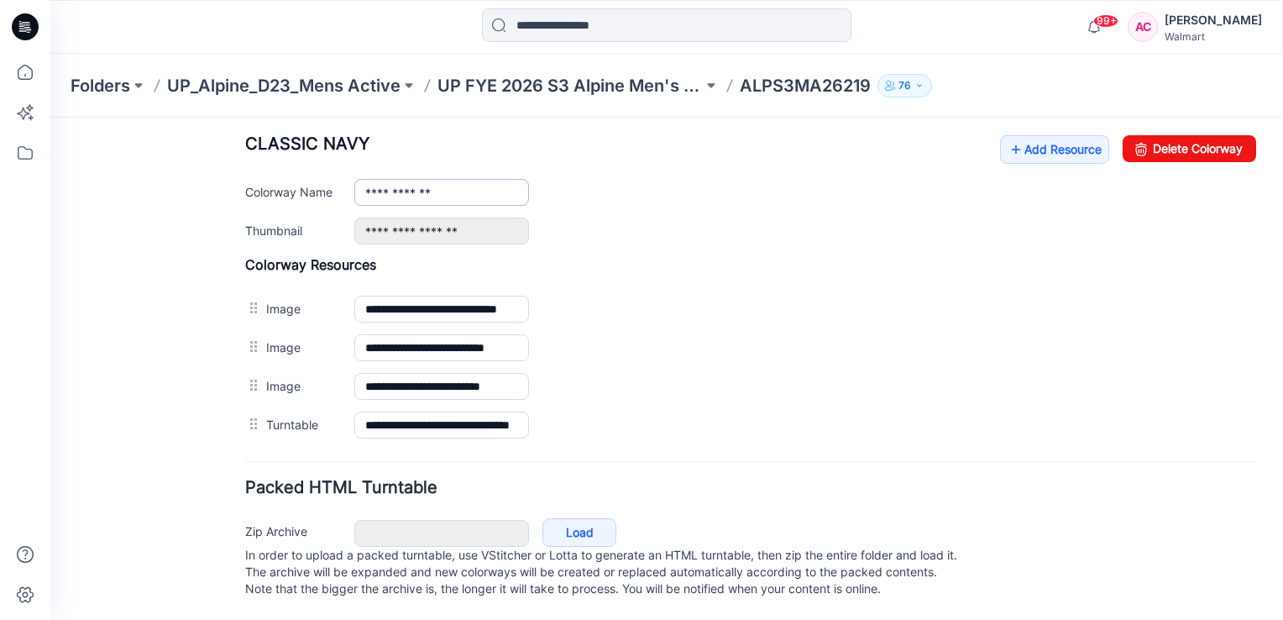
scroll to position [667, 0]
click at [1028, 136] on link "Add Resource" at bounding box center [1054, 149] width 109 height 29
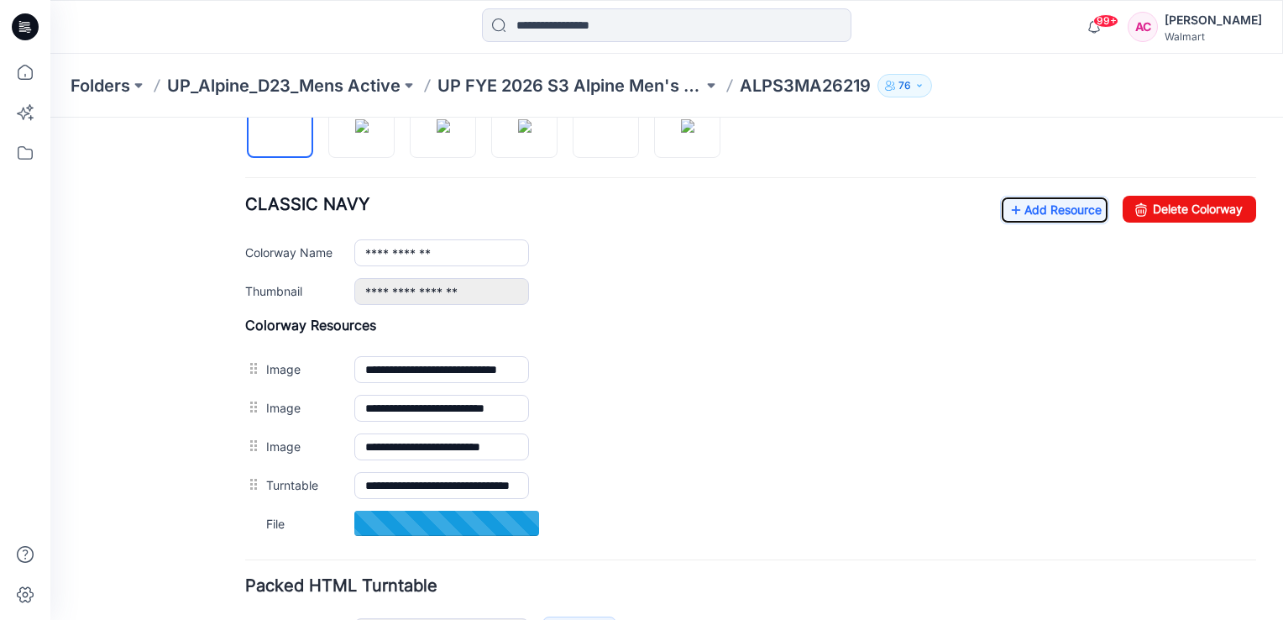
scroll to position [564, 0]
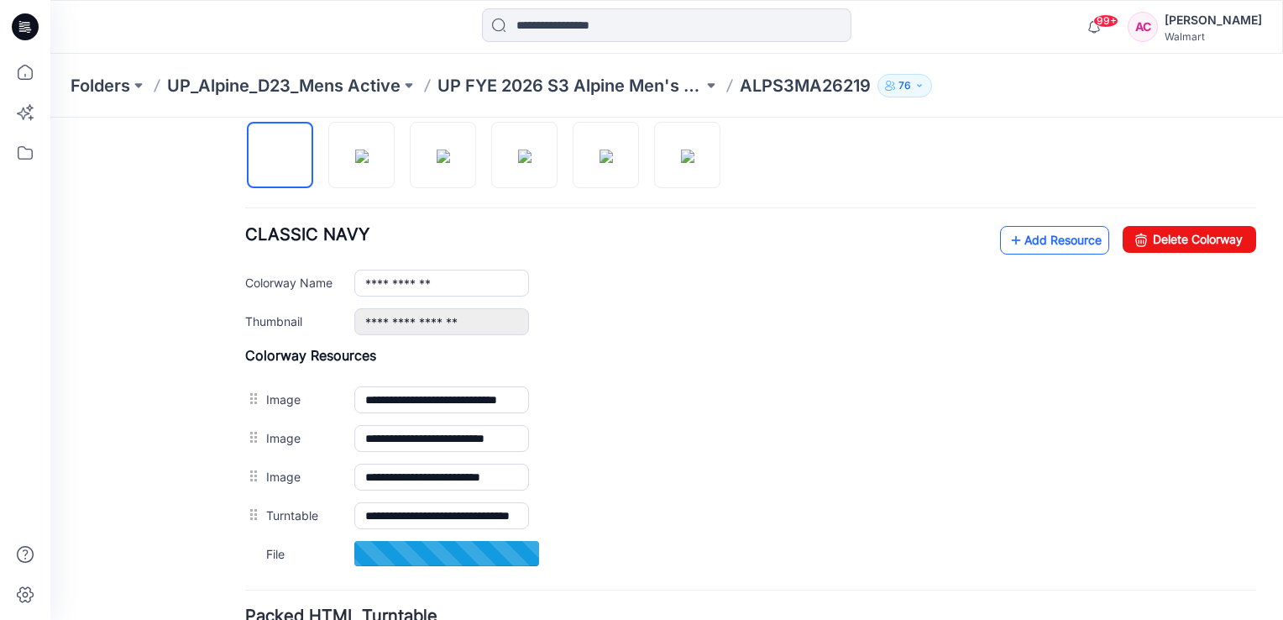
click at [1026, 236] on link "Add Resource" at bounding box center [1054, 240] width 109 height 29
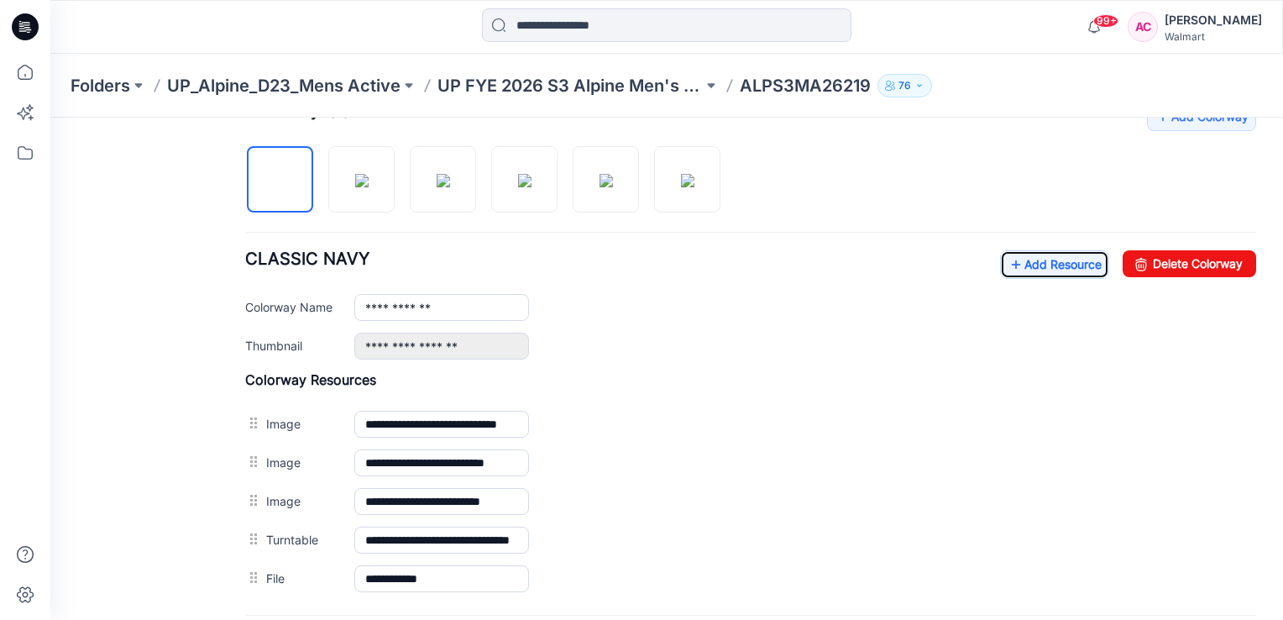
scroll to position [538, 0]
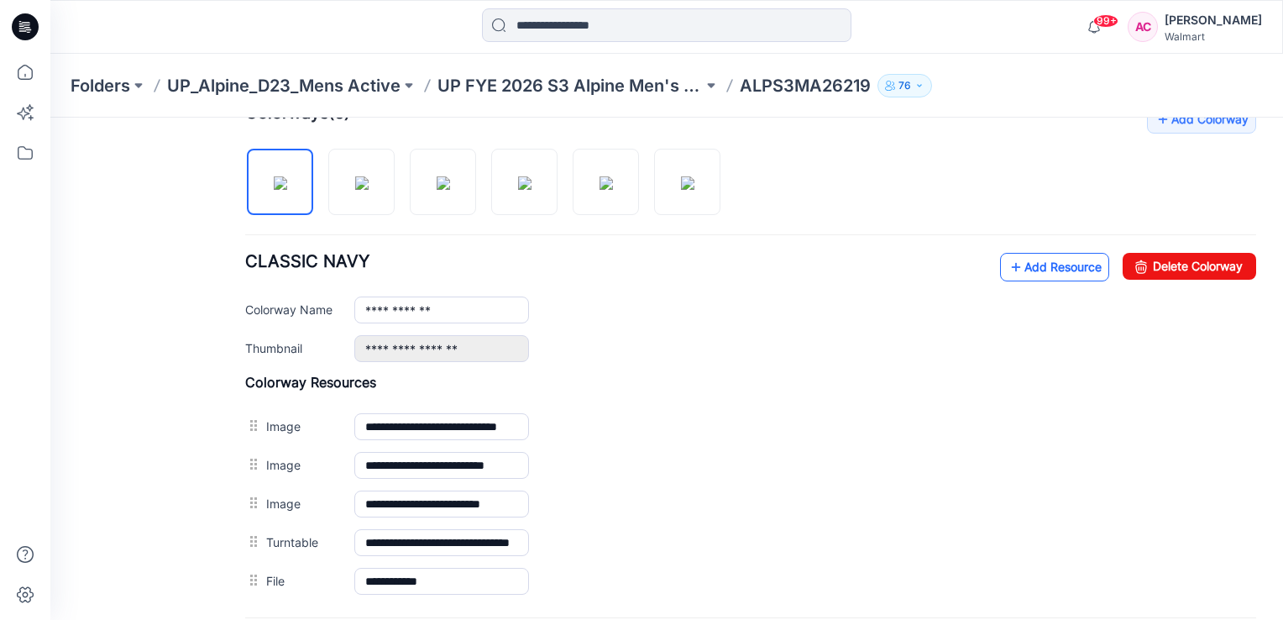
click at [1052, 265] on link "Add Resource" at bounding box center [1054, 267] width 109 height 29
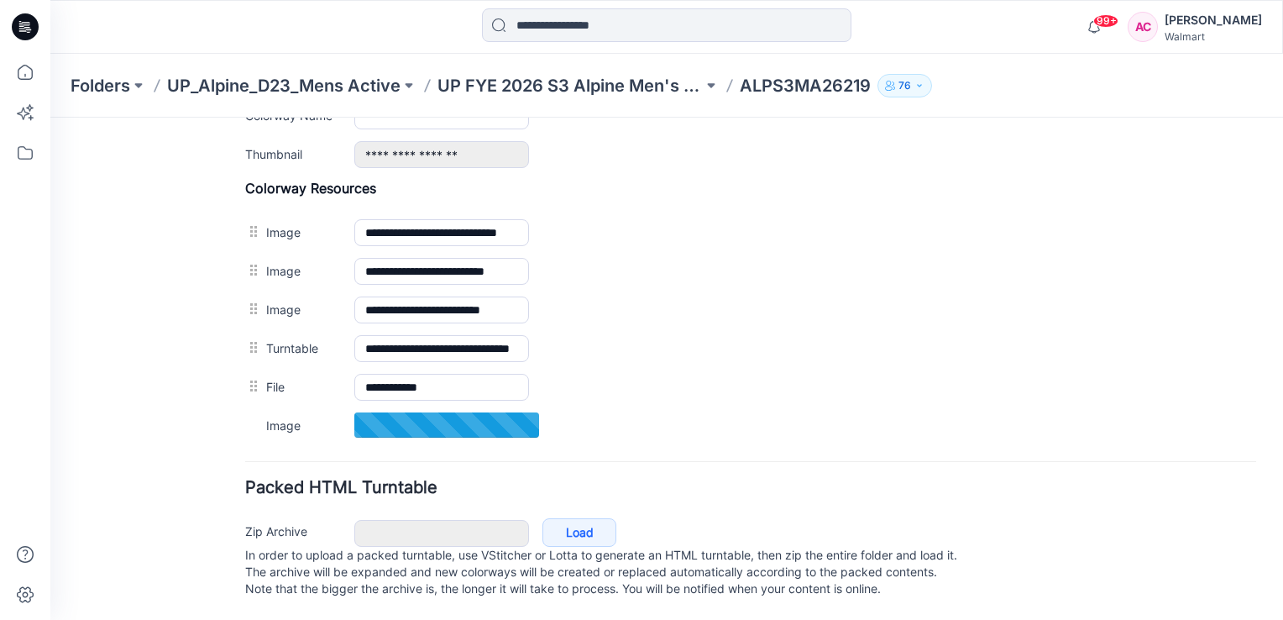
scroll to position [742, 0]
click at [182, 359] on div "General Cover Image Current Version Colorways Packed Turntable" at bounding box center [151, 13] width 134 height 1214
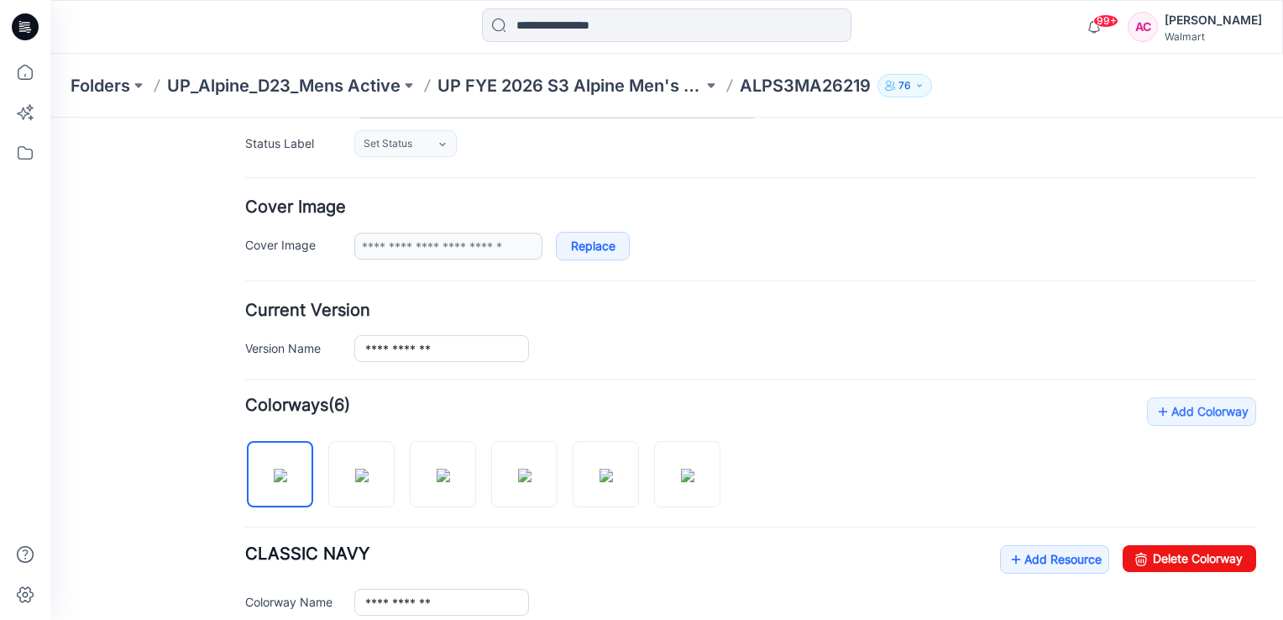
scroll to position [239, 0]
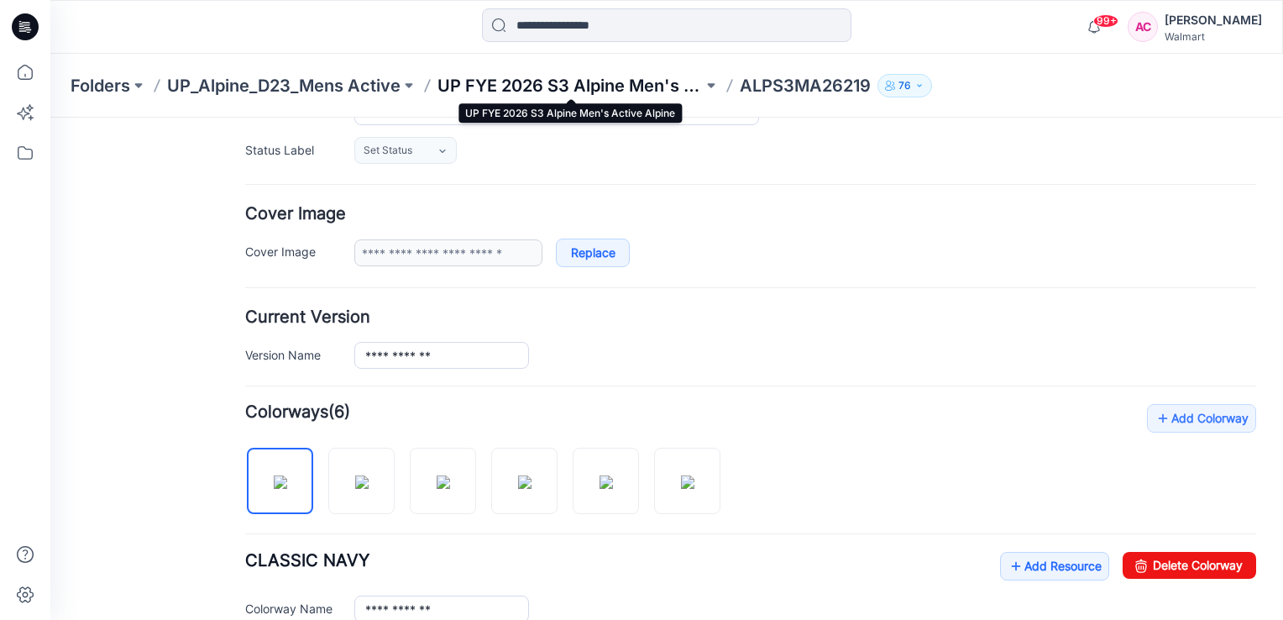
click at [600, 84] on p "UP FYE 2026 S3 Alpine Men's Active Alpine" at bounding box center [570, 86] width 265 height 24
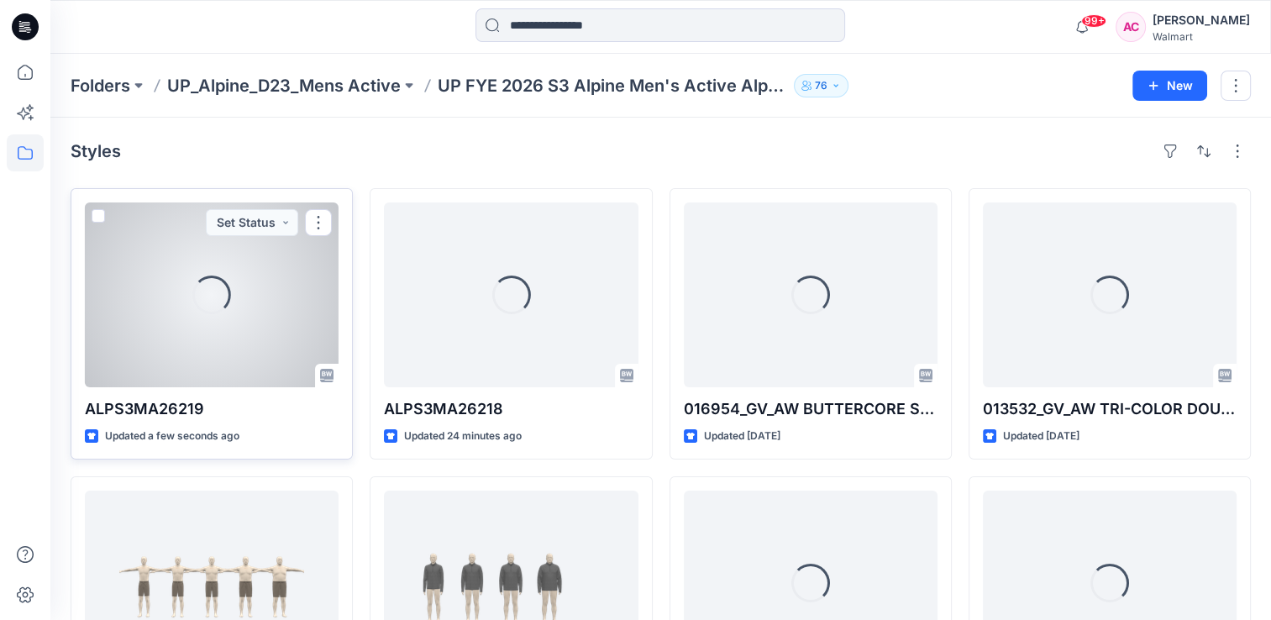
click at [165, 324] on div "Loading..." at bounding box center [212, 294] width 254 height 185
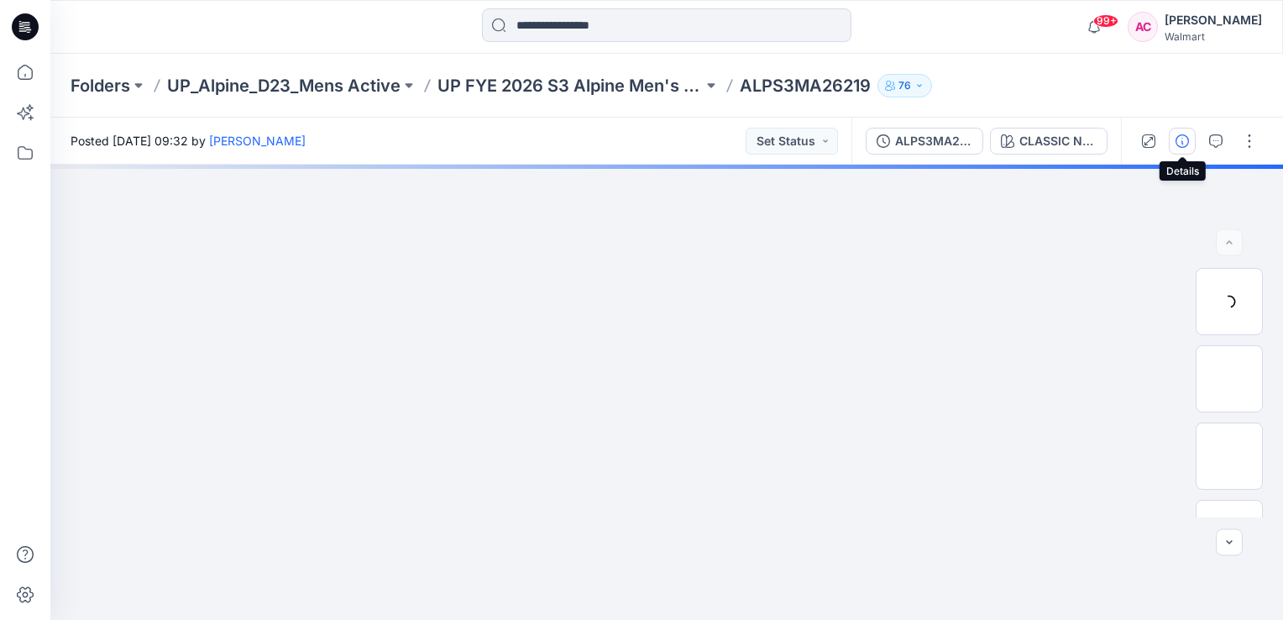
click at [1183, 147] on button "button" at bounding box center [1182, 141] width 27 height 27
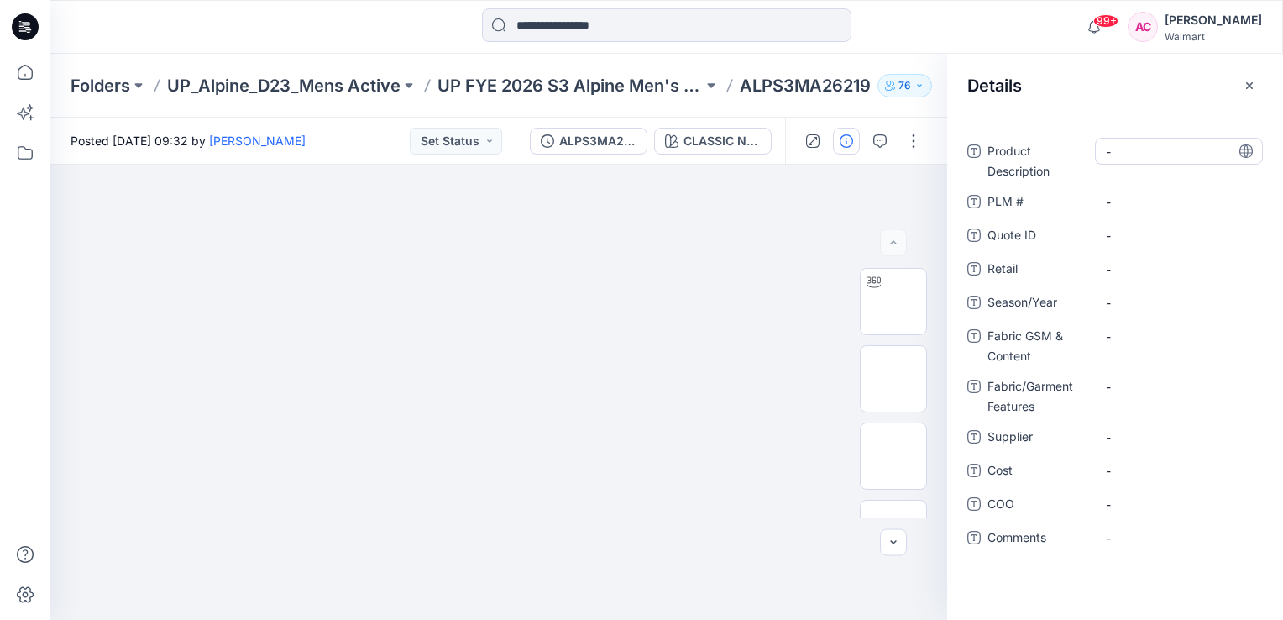
click at [1127, 147] on Description "-" at bounding box center [1179, 152] width 146 height 18
click at [1147, 147] on Description "-" at bounding box center [1179, 152] width 146 height 18
type textarea "**********"
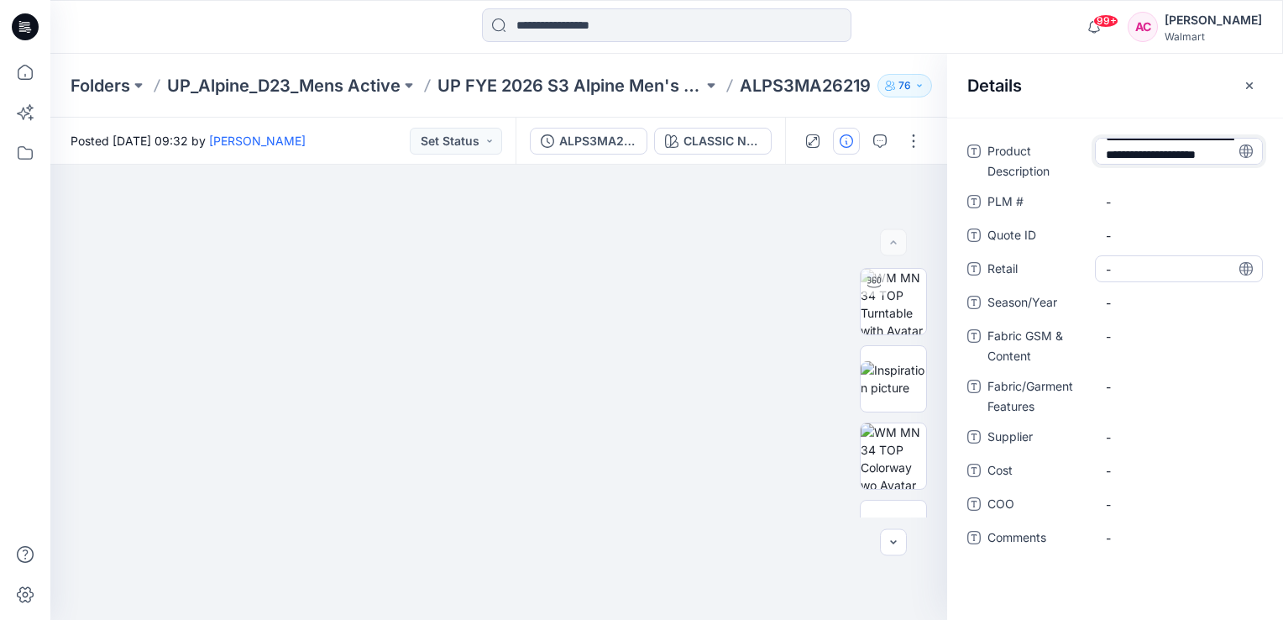
click at [1139, 270] on span "-" at bounding box center [1179, 269] width 146 height 18
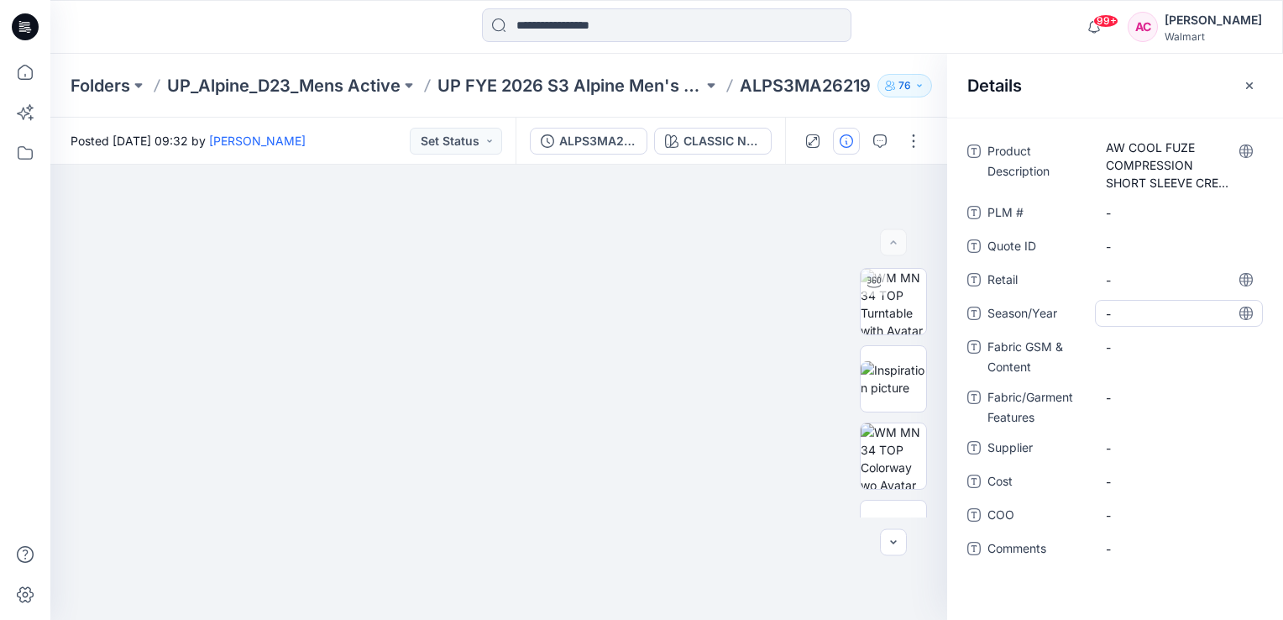
click at [1115, 312] on span "-" at bounding box center [1179, 314] width 146 height 18
type textarea "*******"
click at [1131, 348] on Content "-" at bounding box center [1179, 347] width 146 height 18
click at [1140, 339] on Content "-" at bounding box center [1179, 347] width 146 height 18
type textarea "**********"
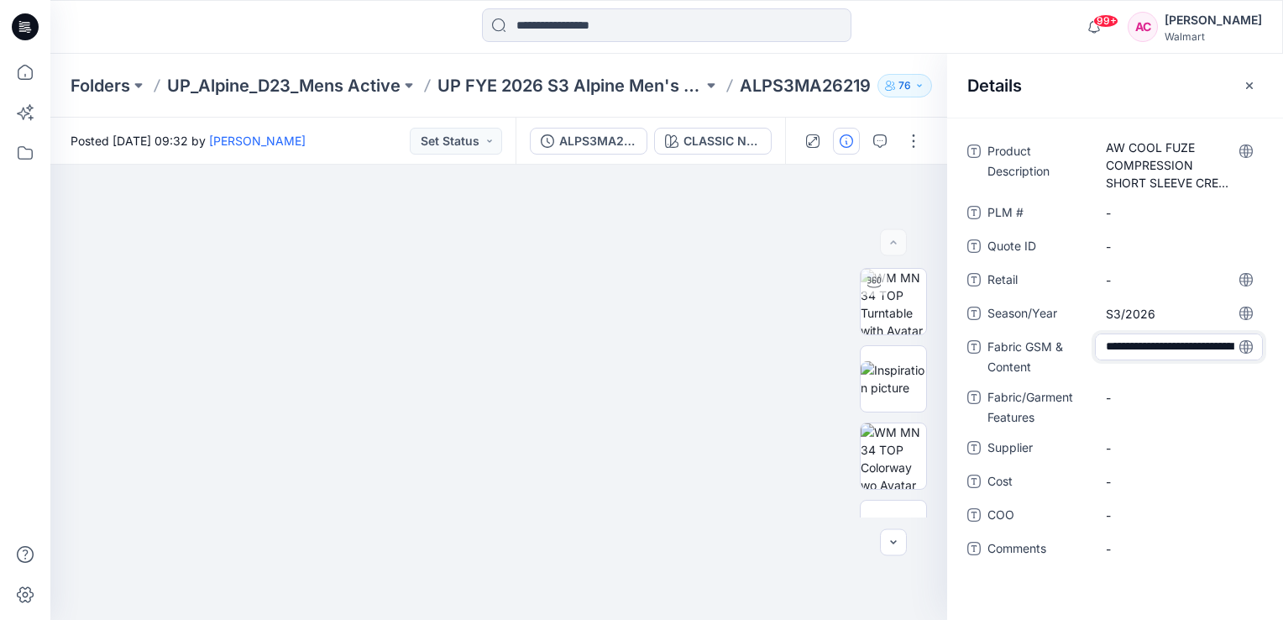
scroll to position [47, 0]
click at [1118, 453] on span "-" at bounding box center [1179, 448] width 146 height 18
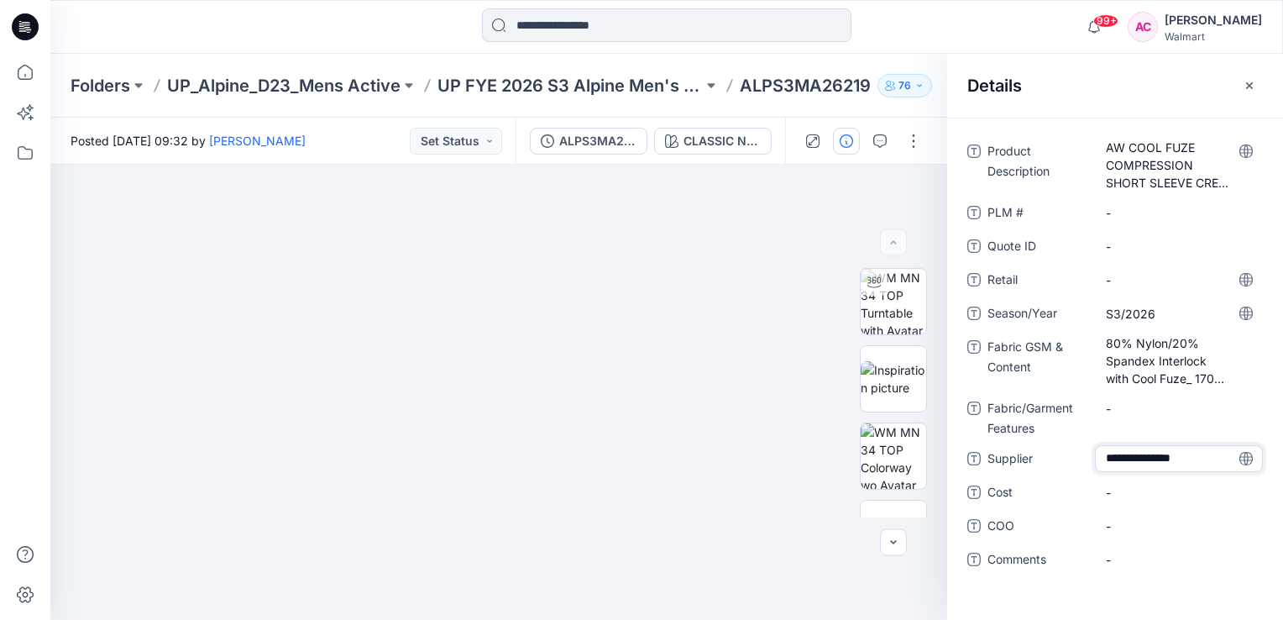
type textarea "**********"
click at [976, 594] on div "**********" at bounding box center [1115, 369] width 336 height 502
click at [1246, 82] on icon "button" at bounding box center [1249, 85] width 13 height 13
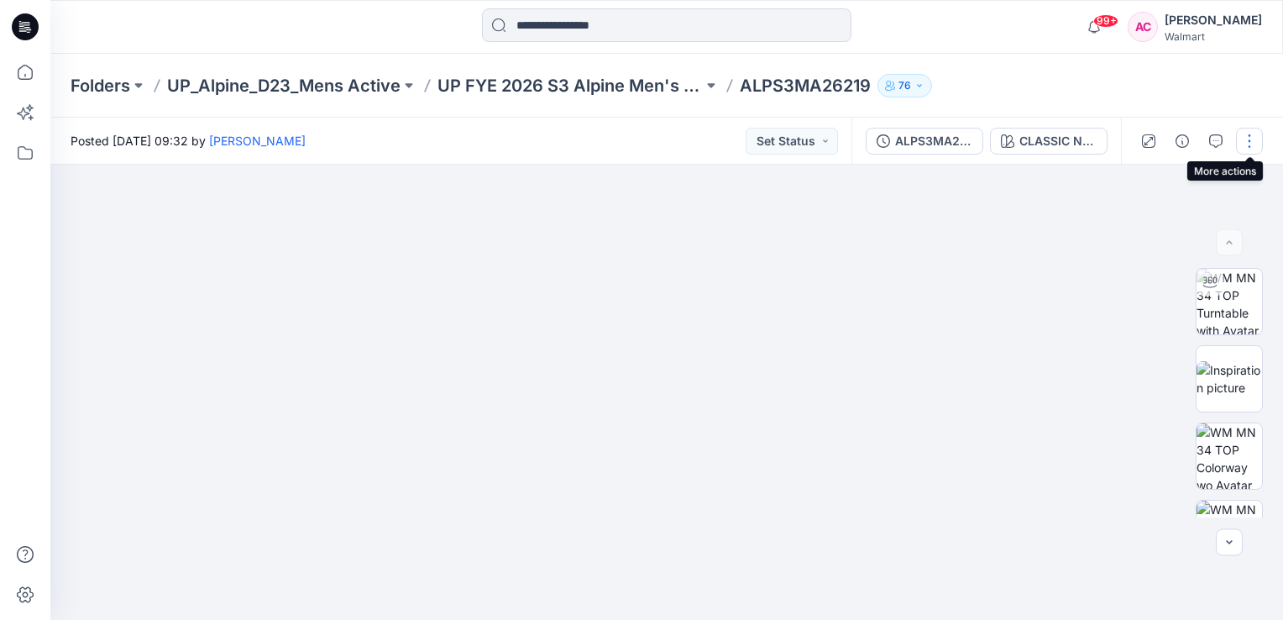
click at [1246, 139] on button "button" at bounding box center [1249, 141] width 27 height 27
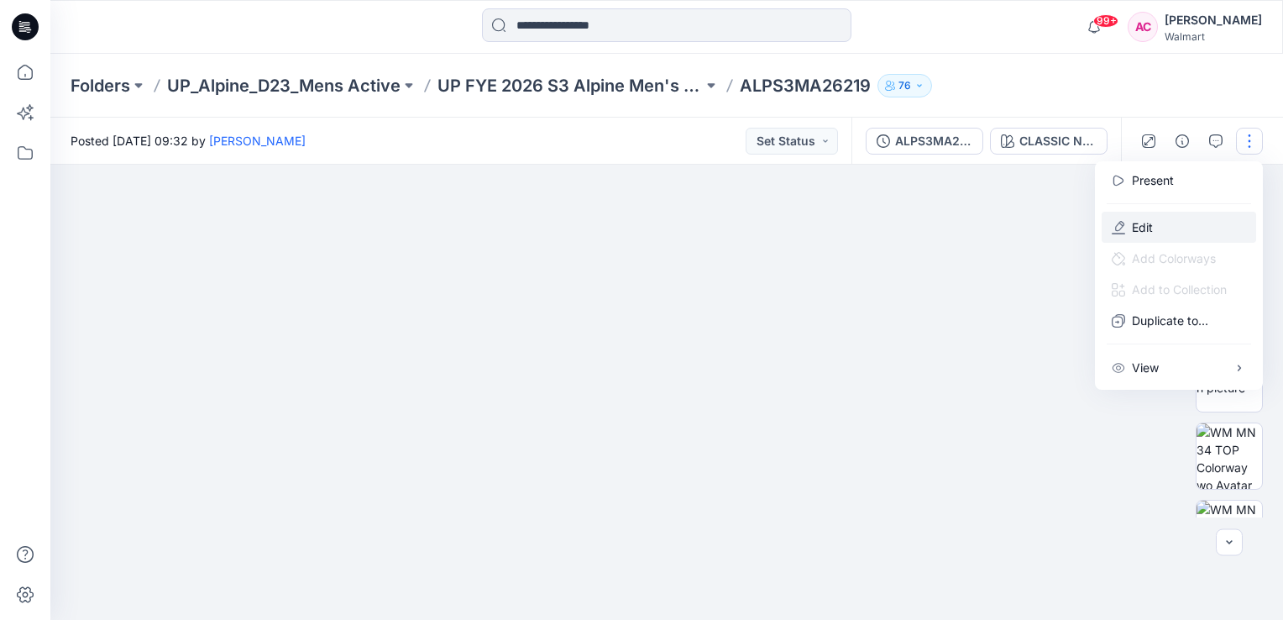
click at [1145, 229] on p "Edit" at bounding box center [1142, 227] width 21 height 18
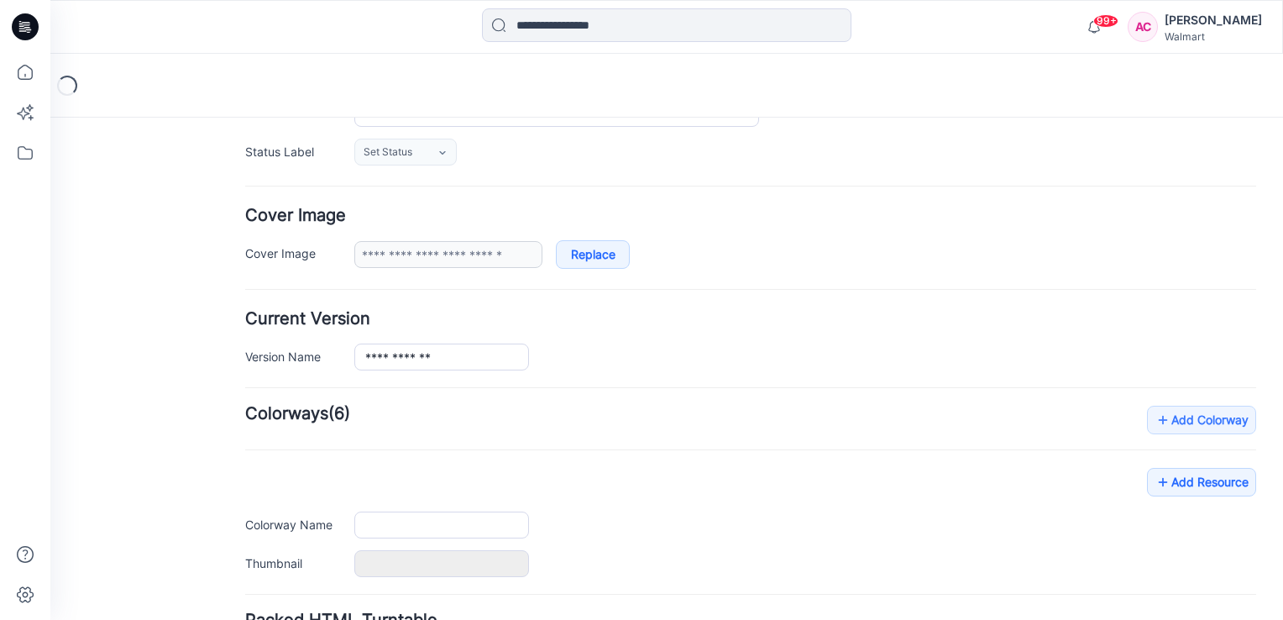
type input "**********"
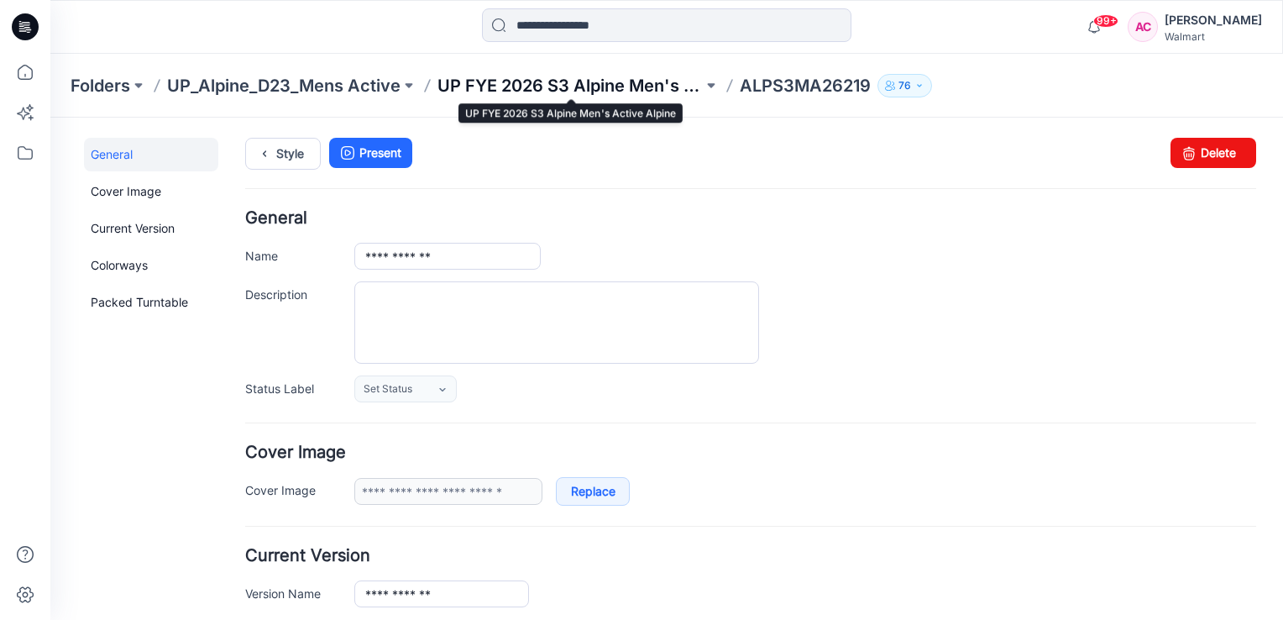
click at [638, 91] on p "UP FYE 2026 S3 Alpine Men's Active Alpine" at bounding box center [570, 86] width 265 height 24
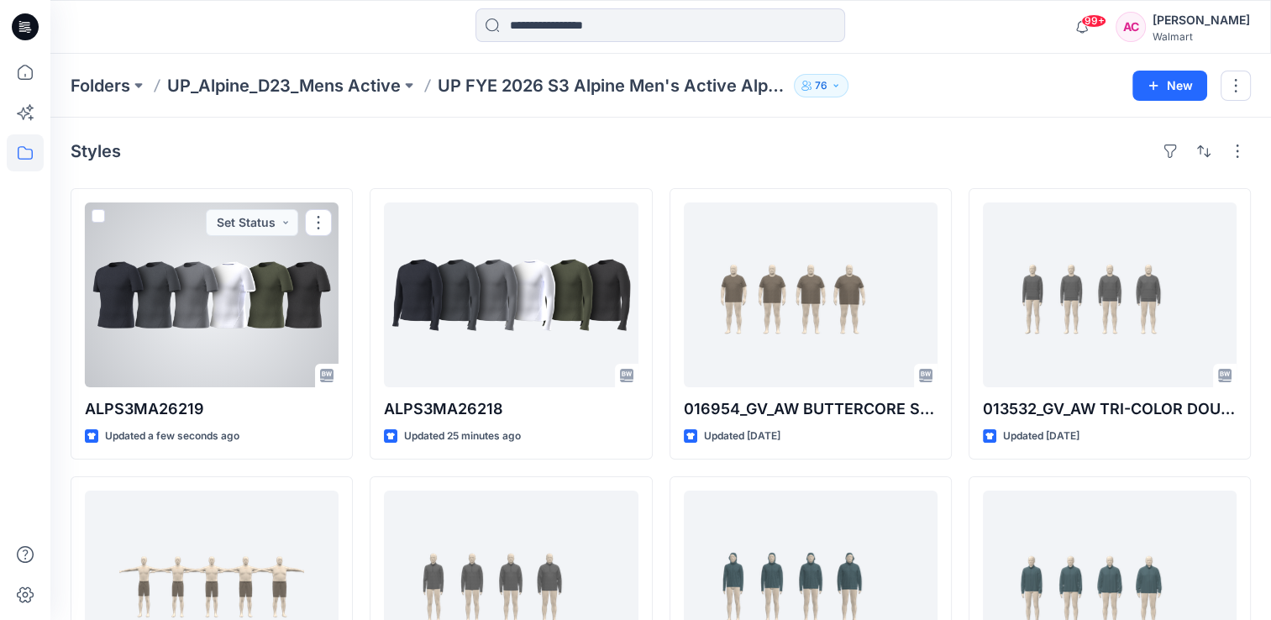
click at [208, 328] on div at bounding box center [212, 294] width 254 height 185
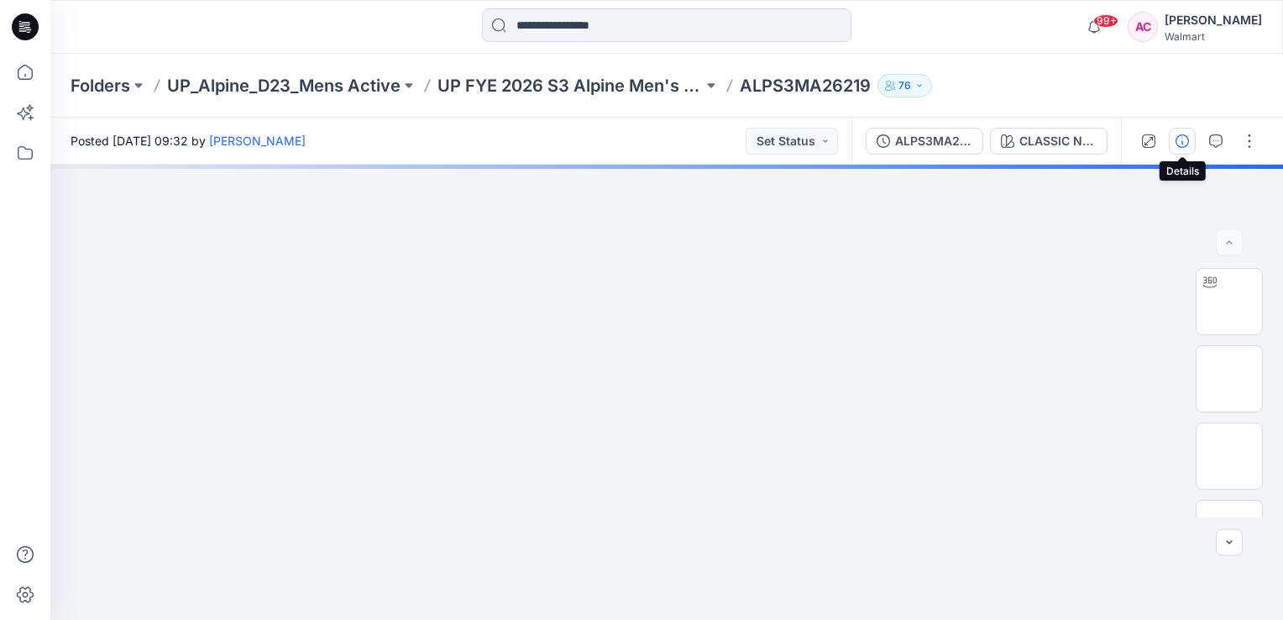
click at [1188, 141] on icon "button" at bounding box center [1182, 140] width 13 height 13
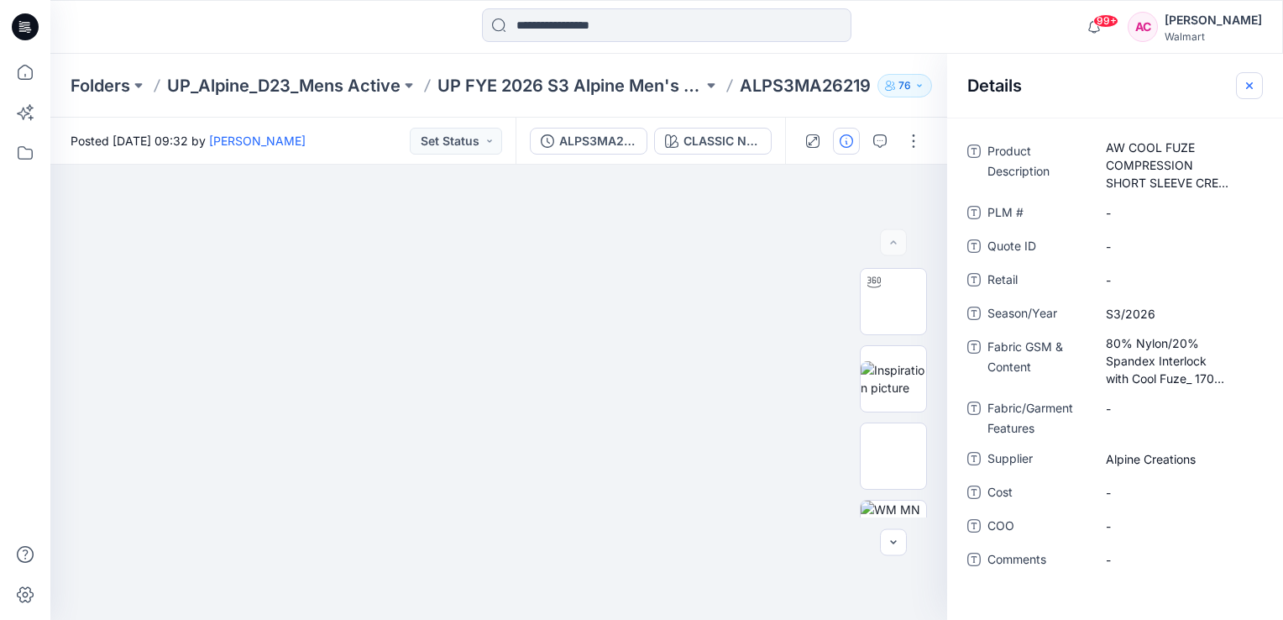
click at [1251, 83] on icon "button" at bounding box center [1249, 84] width 7 height 7
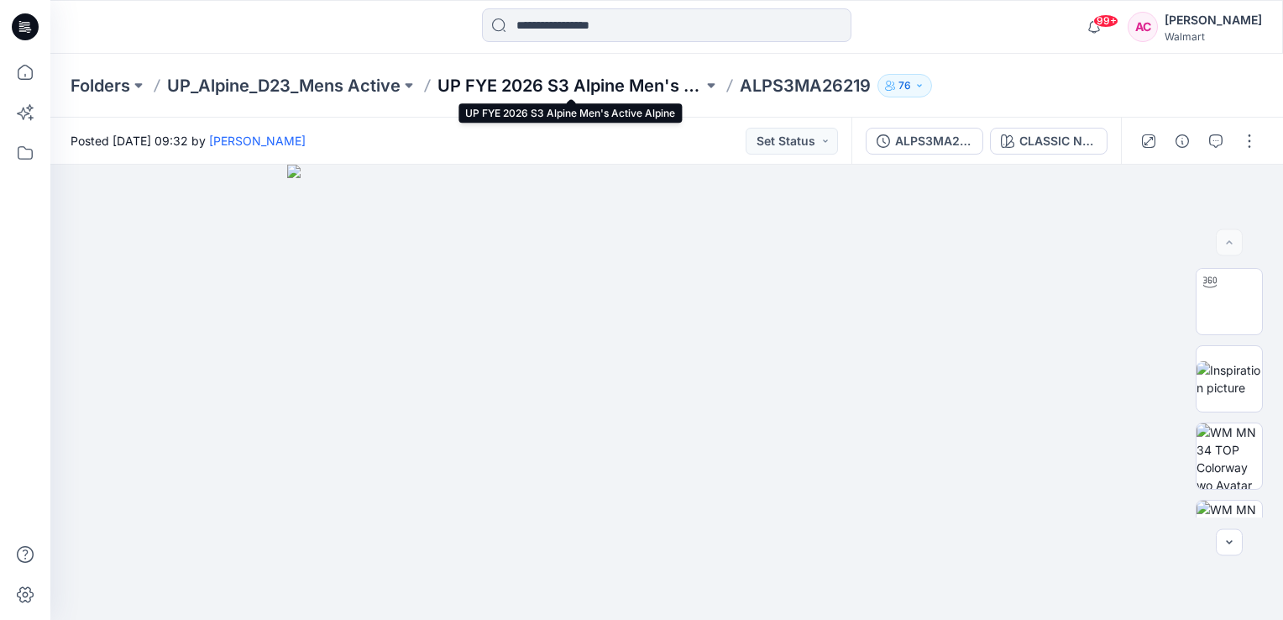
click at [627, 92] on p "UP FYE 2026 S3 Alpine Men's Active Alpine" at bounding box center [570, 86] width 265 height 24
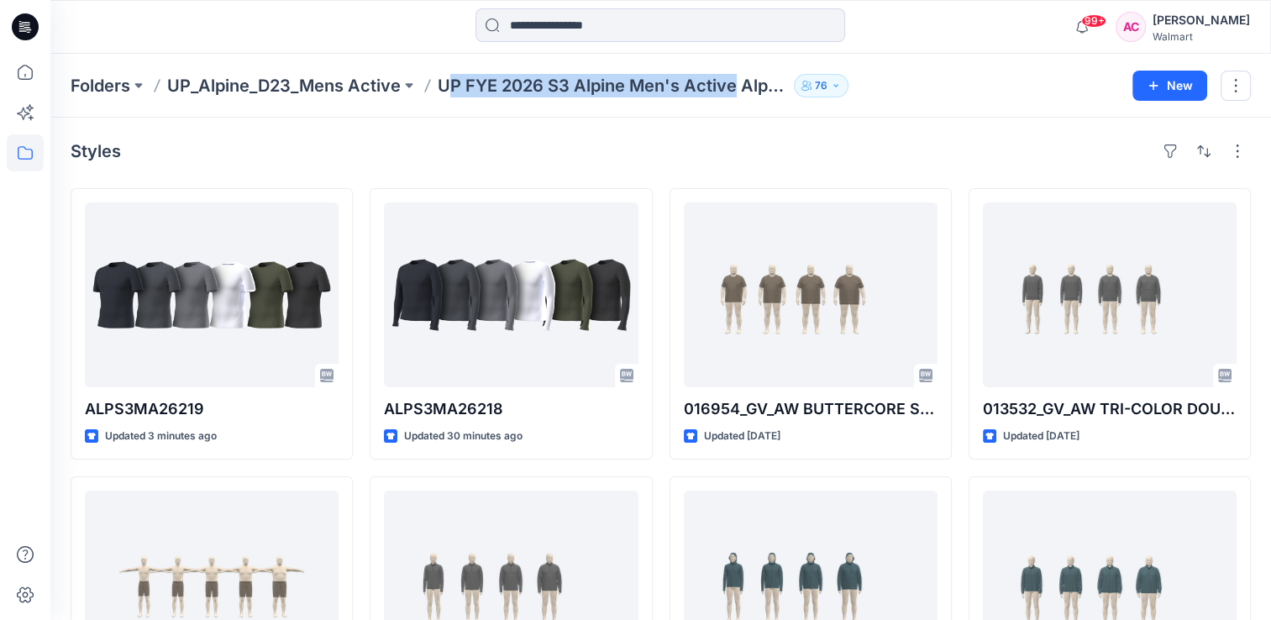
drag, startPoint x: 448, startPoint y: 87, endPoint x: 732, endPoint y: 98, distance: 284.9
click at [732, 98] on div "Folders UP_Alpine_D23_Mens Active UP FYE 2026 S3 Alpine Men's Active Alpine 76 …" at bounding box center [660, 86] width 1220 height 64
drag, startPoint x: 441, startPoint y: 89, endPoint x: 746, endPoint y: 93, distance: 304.9
click at [746, 93] on p "UP FYE 2026 S3 Alpine Men's Active Alpine" at bounding box center [612, 86] width 349 height 24
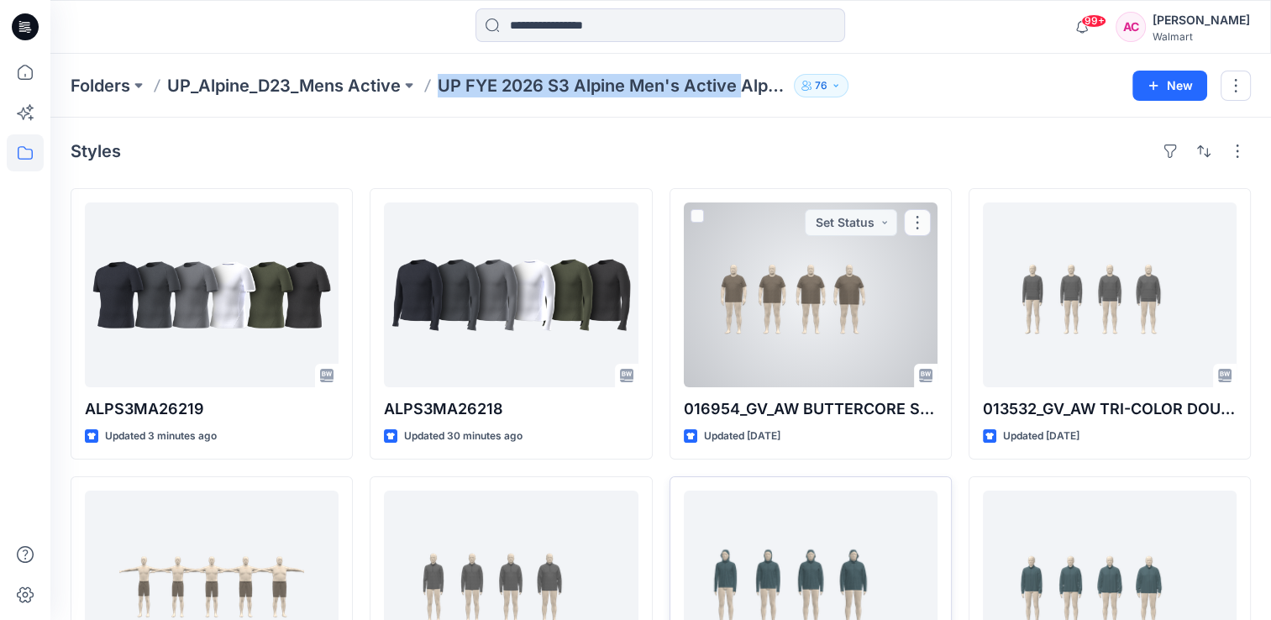
copy p "UP FYE 2026 S3 Alpine Men's Active"
